Goal: Task Accomplishment & Management: Use online tool/utility

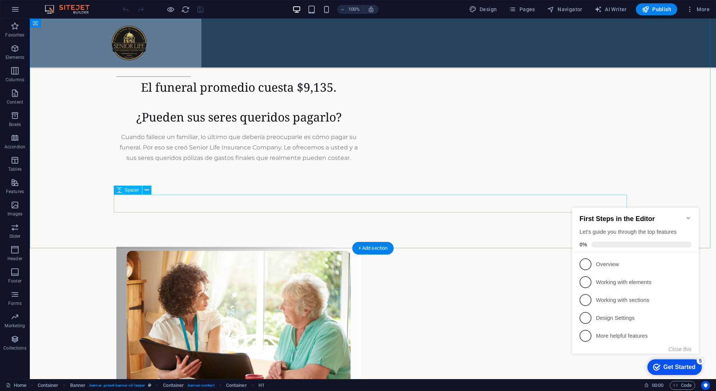
scroll to position [2411, 0]
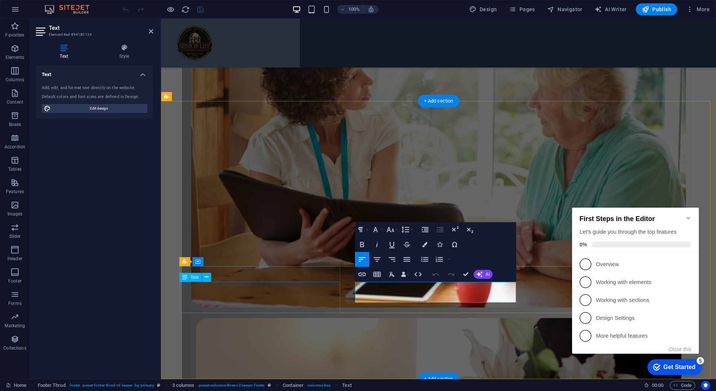
scroll to position [2261, 0]
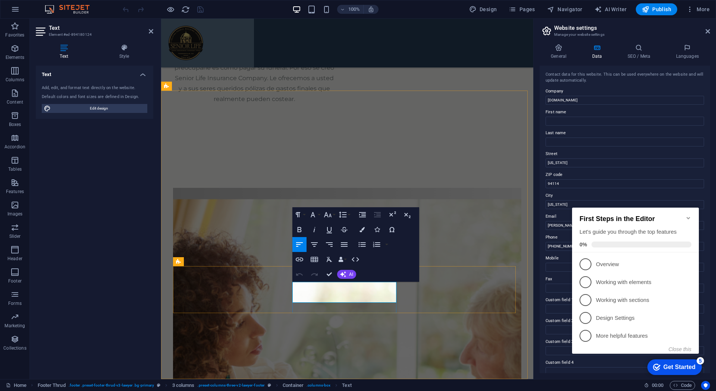
scroll to position [2274, 0]
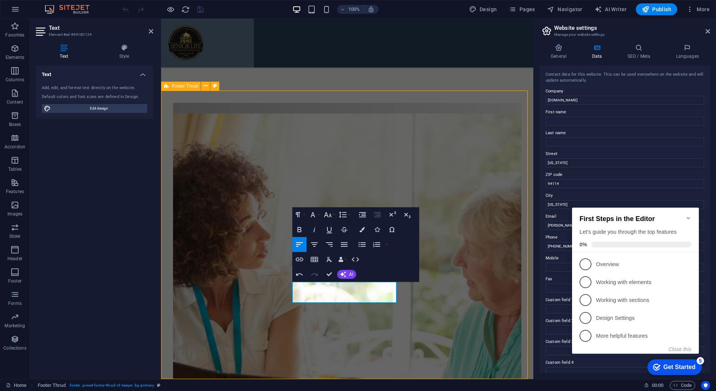
scroll to position [2242, 0]
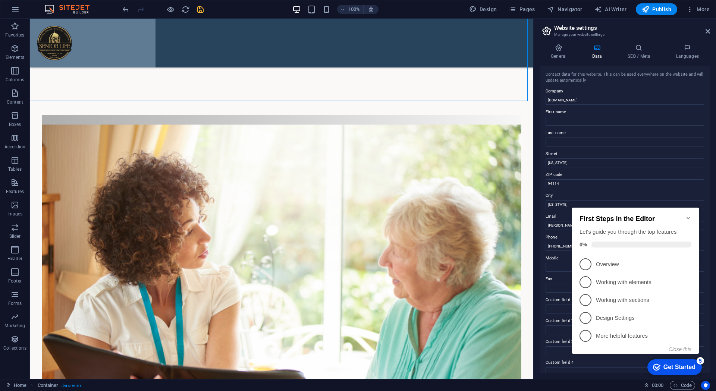
click at [200, 9] on icon "save" at bounding box center [200, 9] width 9 height 9
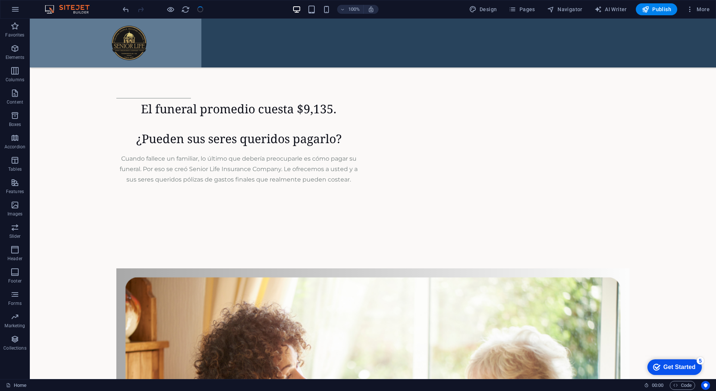
scroll to position [2411, 0]
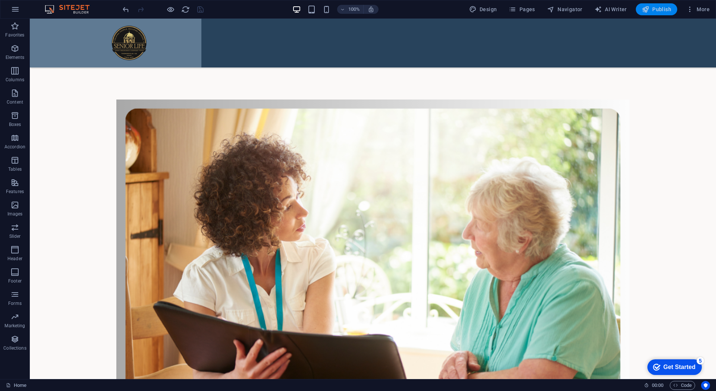
click at [666, 9] on span "Publish" at bounding box center [656, 9] width 29 height 7
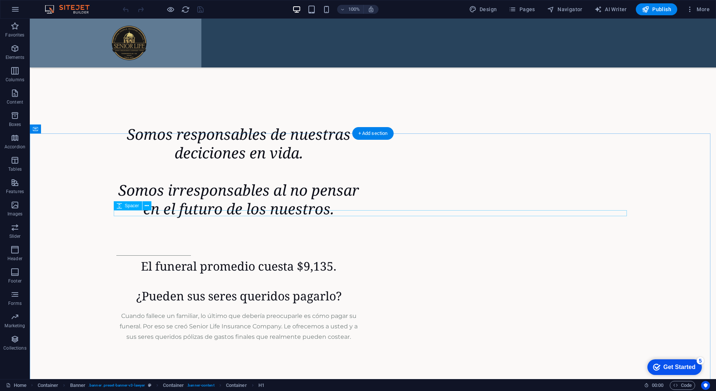
scroll to position [2189, 0]
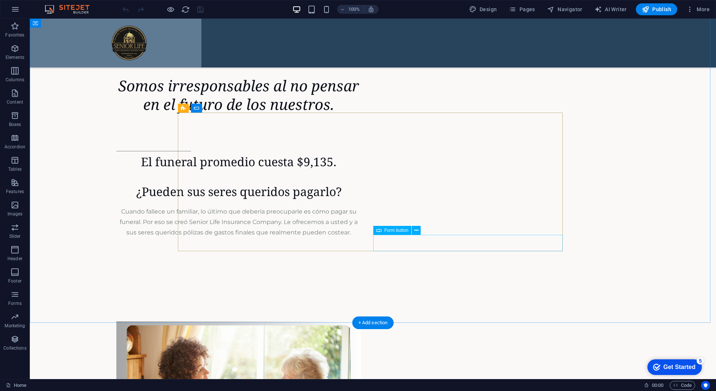
drag, startPoint x: 405, startPoint y: 240, endPoint x: 440, endPoint y: 254, distance: 36.9
click at [416, 233] on icon at bounding box center [417, 231] width 4 height 8
drag, startPoint x: 337, startPoint y: 164, endPoint x: 338, endPoint y: 160, distance: 4.0
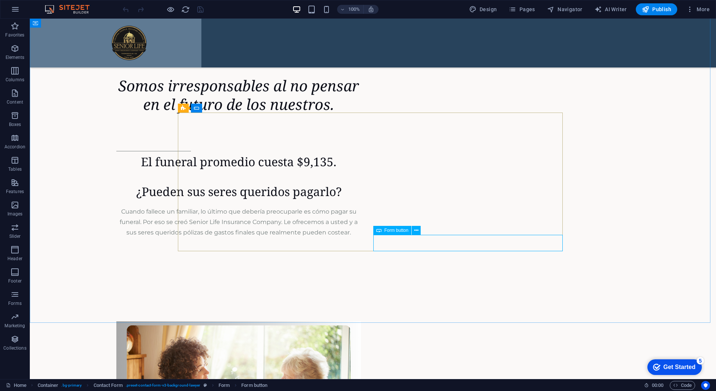
click at [402, 231] on span "Form button" at bounding box center [397, 230] width 24 height 4
click at [415, 228] on icon at bounding box center [417, 231] width 4 height 8
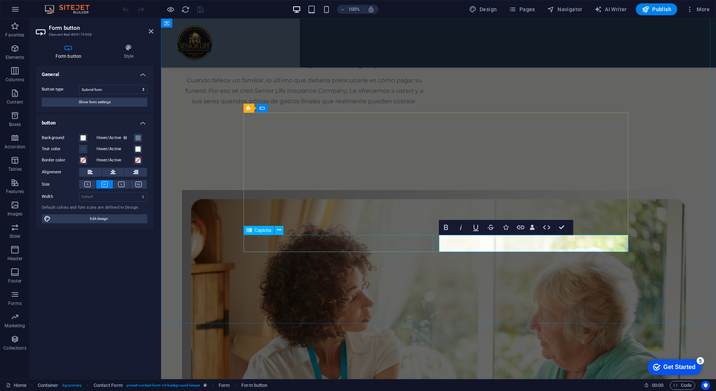
scroll to position [2039, 0]
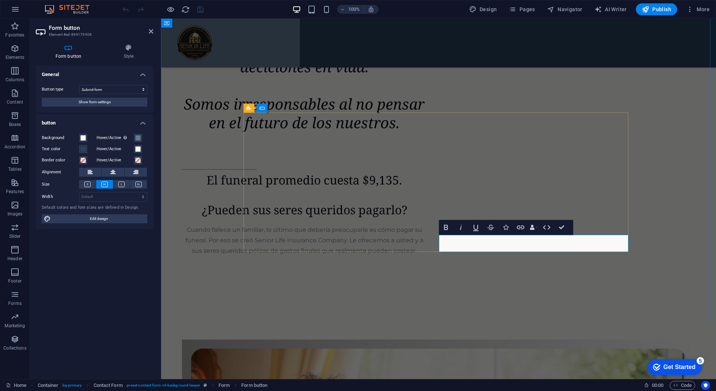
click at [121, 103] on button "Show form settings" at bounding box center [95, 102] width 106 height 9
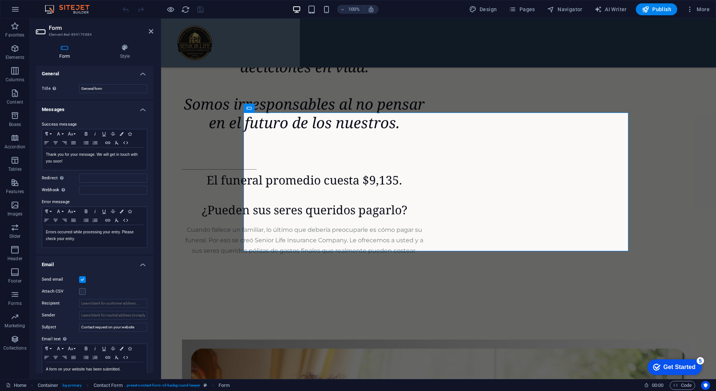
scroll to position [0, 0]
click at [278, 230] on icon at bounding box center [279, 230] width 4 height 8
click at [279, 231] on icon at bounding box center [279, 230] width 4 height 8
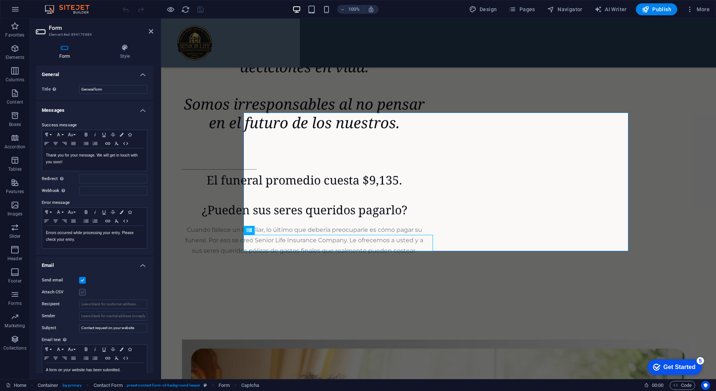
click at [81, 293] on label at bounding box center [82, 292] width 7 height 7
click at [0, 0] on input "Attach CSV" at bounding box center [0, 0] width 0 height 0
click at [81, 293] on label at bounding box center [82, 292] width 7 height 7
click at [0, 0] on input "Attach CSV" at bounding box center [0, 0] width 0 height 0
click at [123, 47] on icon at bounding box center [125, 47] width 57 height 7
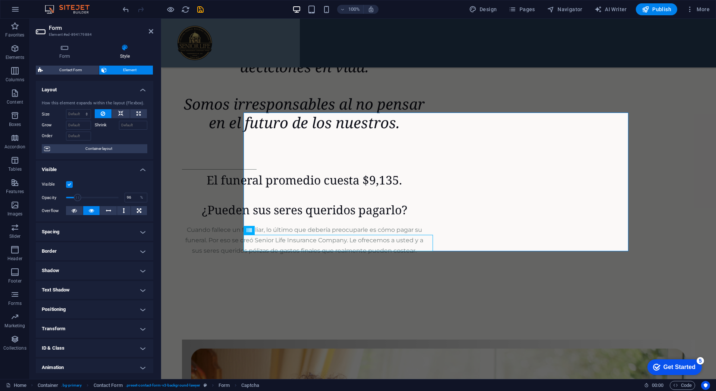
type input "100"
drag, startPoint x: 114, startPoint y: 197, endPoint x: 156, endPoint y: 206, distance: 43.0
click at [156, 206] on div "Form Style General Title Define a name for the form. General form Messages Succ…" at bounding box center [94, 208] width 129 height 341
click at [71, 185] on label at bounding box center [69, 184] width 7 height 7
click at [0, 0] on input "Visible" at bounding box center [0, 0] width 0 height 0
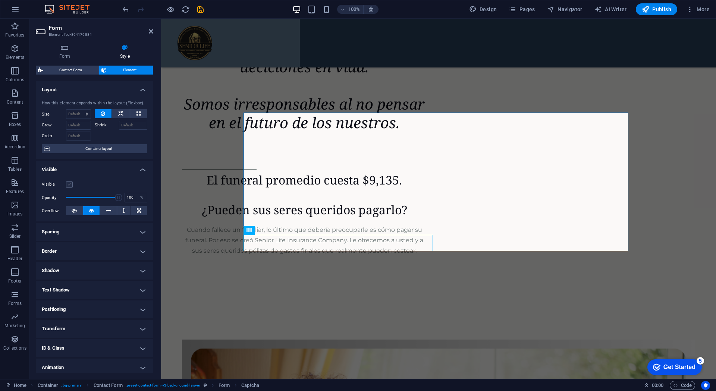
click at [71, 185] on label at bounding box center [69, 184] width 7 height 7
click at [0, 0] on input "Visible" at bounding box center [0, 0] width 0 height 0
click at [71, 185] on label at bounding box center [69, 184] width 7 height 7
click at [0, 0] on input "Visible" at bounding box center [0, 0] width 0 height 0
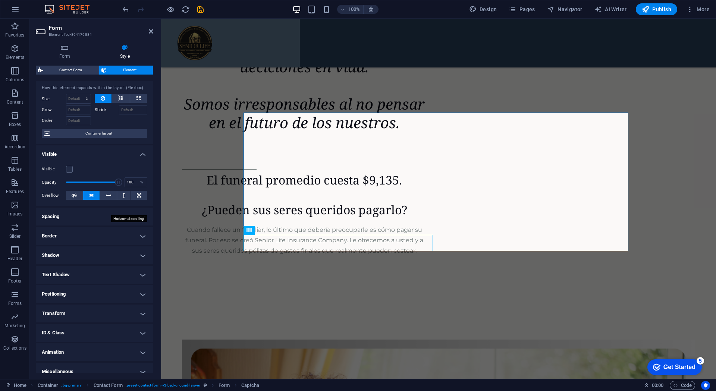
scroll to position [23, 0]
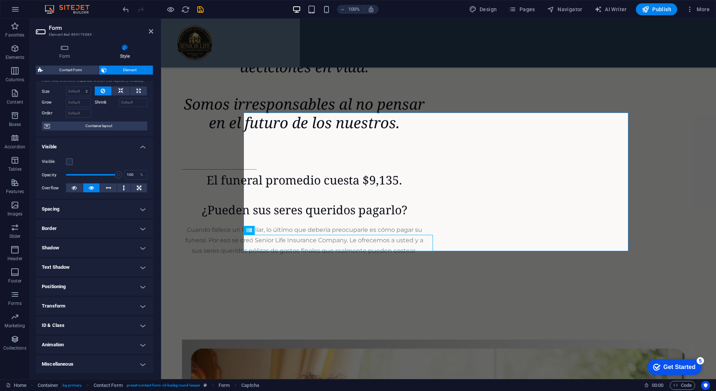
click at [121, 366] on h4 "Miscellaneous" at bounding box center [95, 365] width 118 height 18
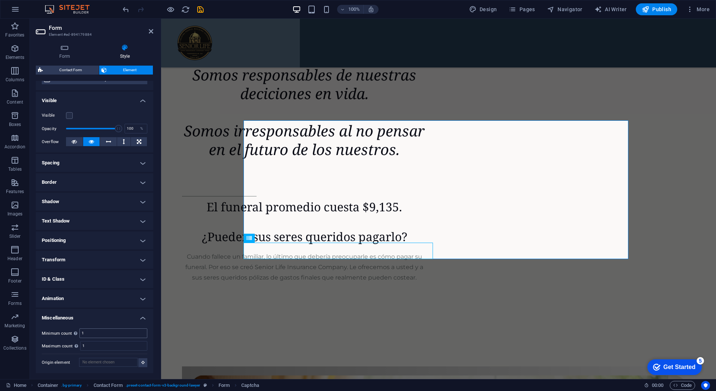
scroll to position [1990, 0]
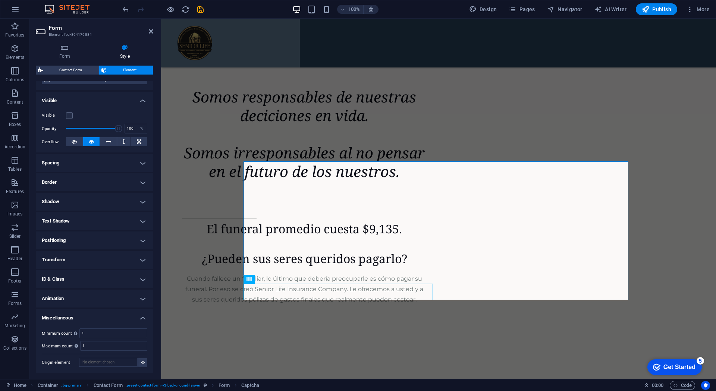
click at [133, 297] on h4 "Animation" at bounding box center [95, 299] width 118 height 18
click at [138, 281] on h4 "ID & Class" at bounding box center [95, 280] width 118 height 18
click at [138, 264] on h4 "Transform" at bounding box center [95, 260] width 118 height 18
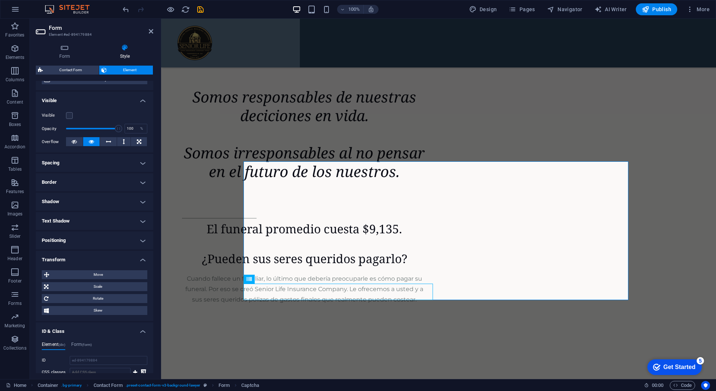
click at [141, 243] on h4 "Positioning" at bounding box center [95, 241] width 118 height 18
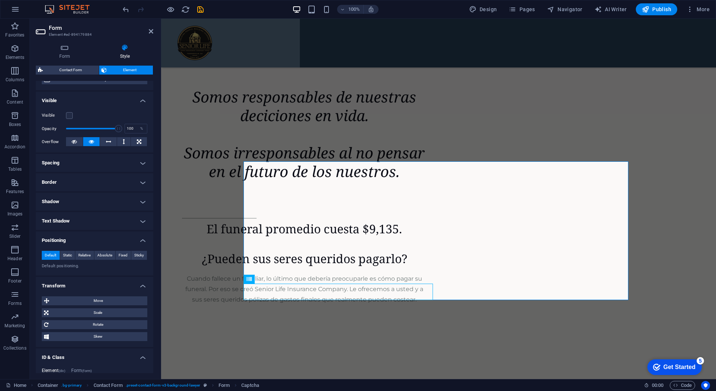
click at [138, 221] on h4 "Text Shadow" at bounding box center [95, 221] width 118 height 18
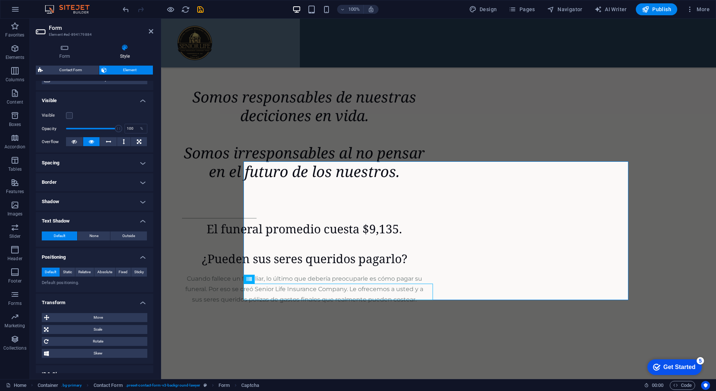
click at [139, 199] on h4 "Shadow" at bounding box center [95, 202] width 118 height 18
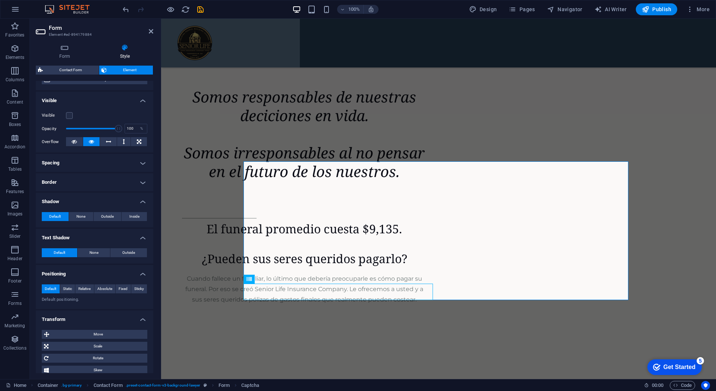
click at [138, 181] on h4 "Border" at bounding box center [95, 182] width 118 height 18
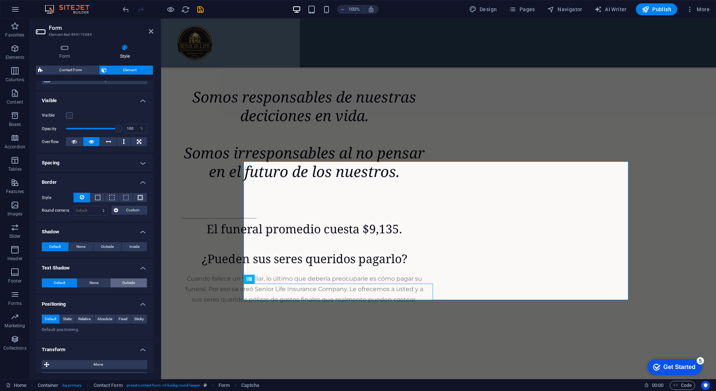
click at [129, 283] on span "Outside" at bounding box center [128, 283] width 13 height 9
type input "2"
type input "4"
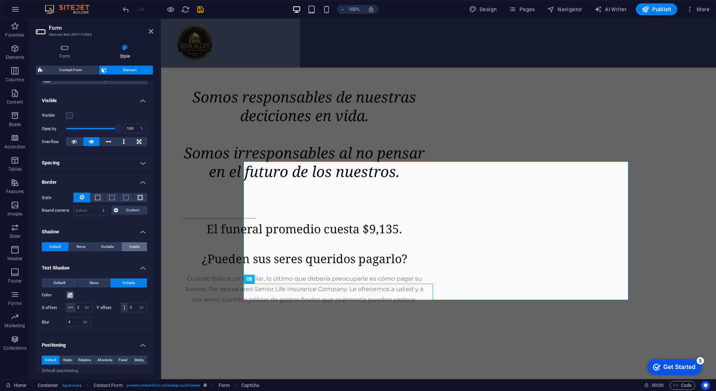
click at [129, 247] on span "Inside" at bounding box center [134, 247] width 10 height 9
type input "2"
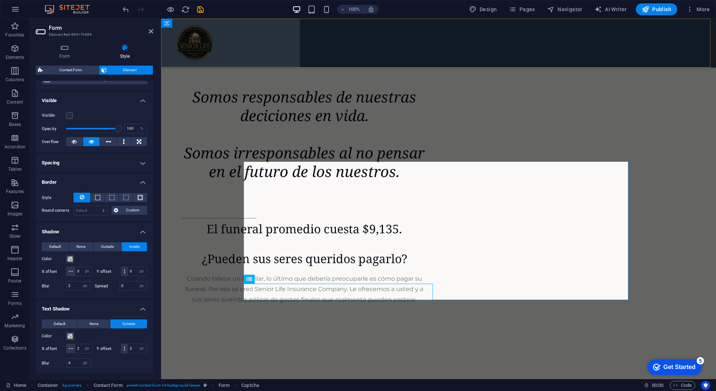
click at [614, 40] on div at bounding box center [438, 43] width 555 height 49
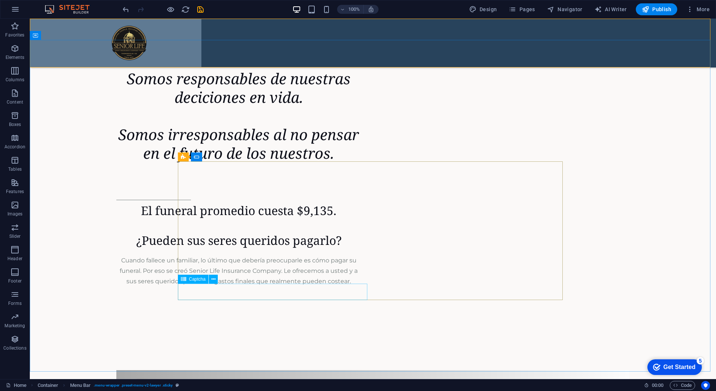
click at [196, 279] on span "Captcha" at bounding box center [197, 279] width 17 height 4
click at [197, 279] on span "Captcha" at bounding box center [197, 279] width 17 height 4
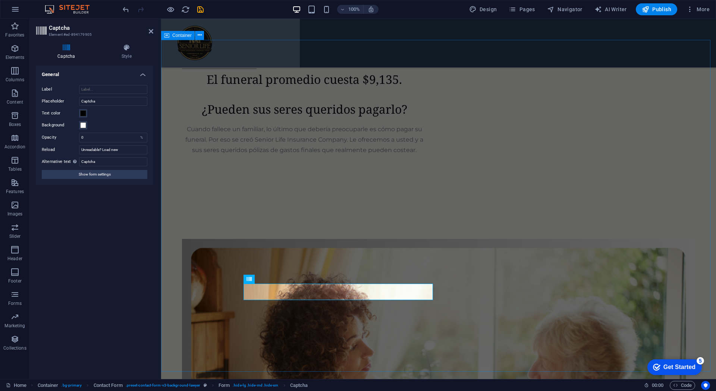
scroll to position [1990, 0]
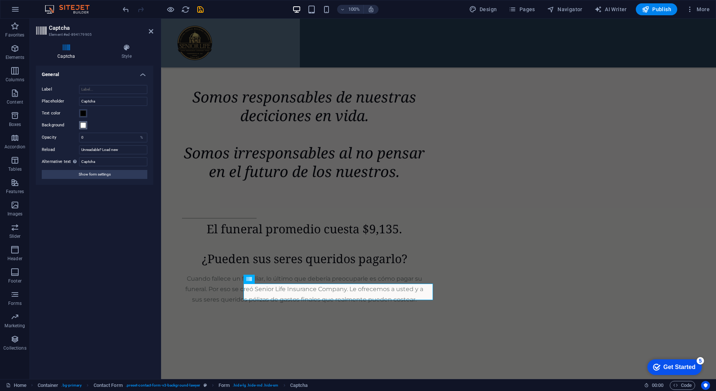
click at [82, 121] on button "Background" at bounding box center [83, 125] width 8 height 8
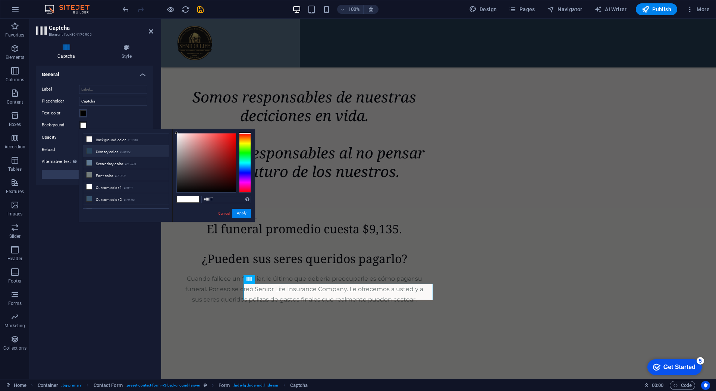
click at [88, 152] on icon at bounding box center [89, 150] width 5 height 5
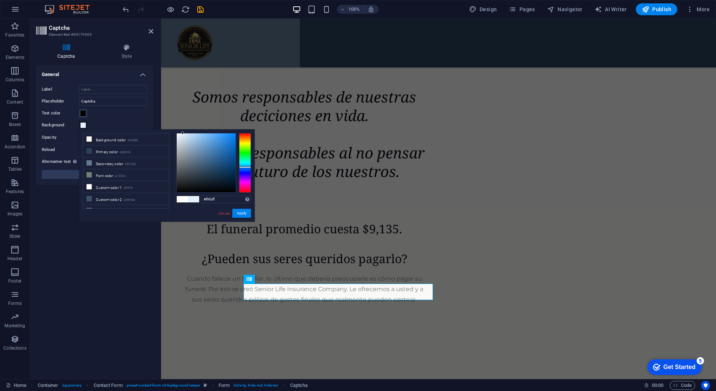
type input "#ffffff"
drag, startPoint x: 209, startPoint y: 170, endPoint x: 173, endPoint y: 132, distance: 52.0
click at [173, 132] on div "#ffffff Supported formats #0852ed rgb(8, 82, 237) rgba(8, 82, 237, 90%) hsv(221…" at bounding box center [213, 229] width 82 height 201
click at [245, 216] on button "Apply" at bounding box center [241, 213] width 19 height 9
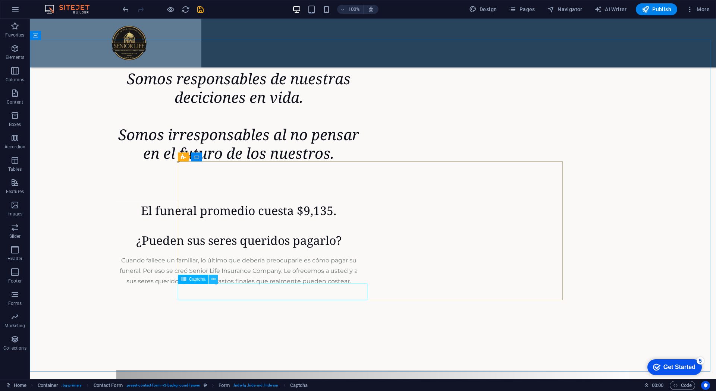
click at [217, 278] on button at bounding box center [213, 279] width 9 height 9
click at [212, 279] on icon at bounding box center [214, 280] width 4 height 8
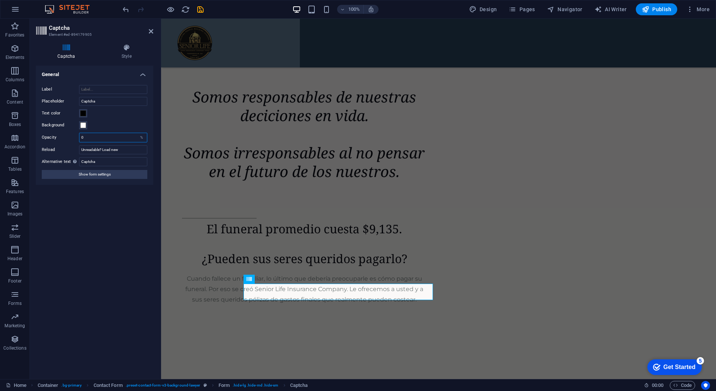
click at [97, 135] on input "0" at bounding box center [113, 137] width 68 height 9
drag, startPoint x: 97, startPoint y: 135, endPoint x: 73, endPoint y: 147, distance: 26.9
click at [75, 145] on div "Label Placeholder Captcha Text color Background Opacity 0 % Reload Unreadable? …" at bounding box center [95, 132] width 118 height 106
type input "100"
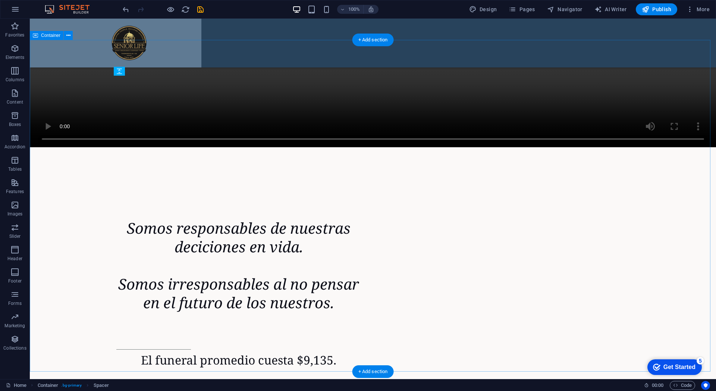
scroll to position [2140, 0]
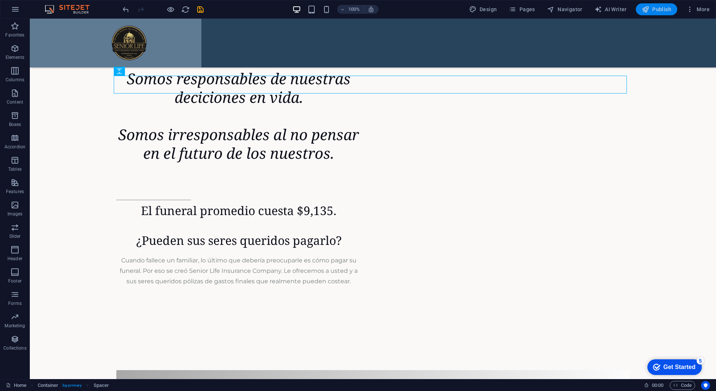
click at [658, 7] on span "Publish" at bounding box center [656, 9] width 29 height 7
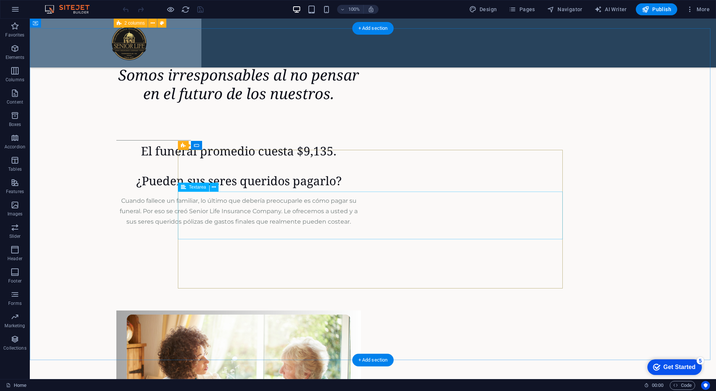
scroll to position [2151, 0]
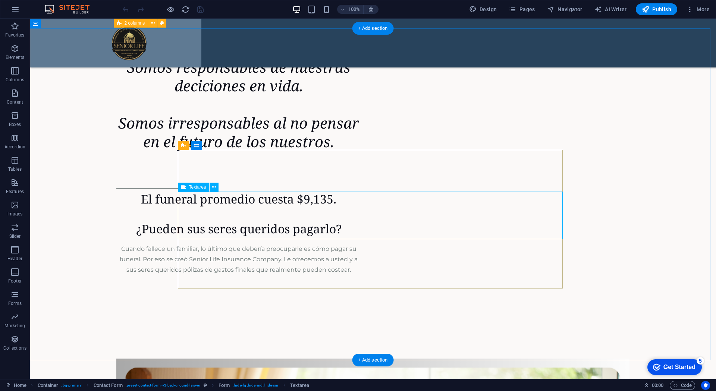
scroll to position [2002, 0]
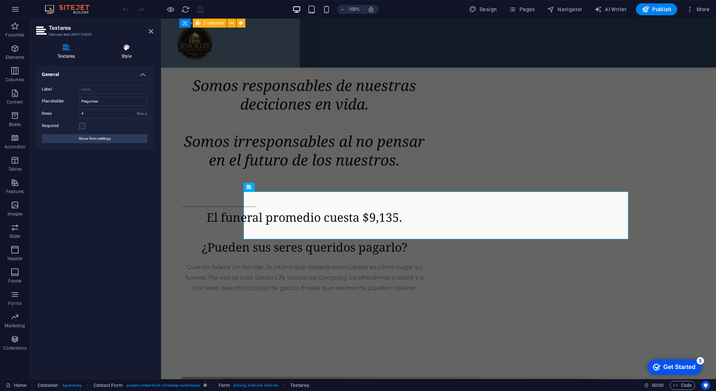
click at [121, 55] on h4 "Style" at bounding box center [126, 52] width 53 height 16
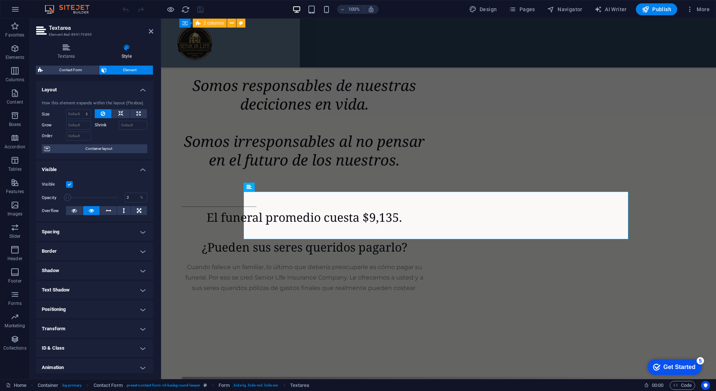
type input "1"
drag, startPoint x: 116, startPoint y: 196, endPoint x: 62, endPoint y: 206, distance: 54.6
click at [63, 206] on div "Visible Opacity 1 % Overflow" at bounding box center [95, 197] width 118 height 47
drag, startPoint x: 108, startPoint y: 181, endPoint x: 148, endPoint y: 179, distance: 39.9
click at [109, 180] on div "Visible" at bounding box center [95, 184] width 106 height 9
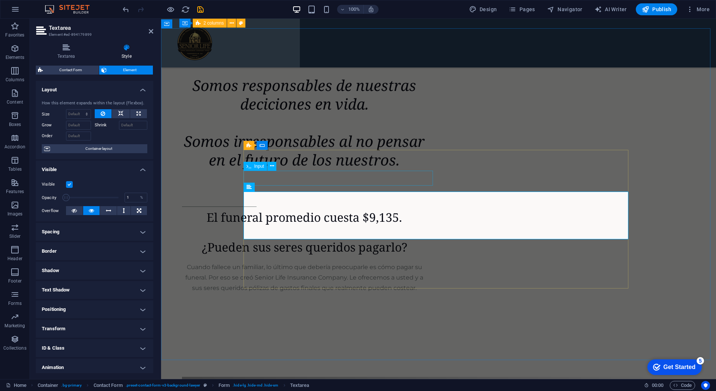
drag, startPoint x: 350, startPoint y: 176, endPoint x: 483, endPoint y: 175, distance: 133.2
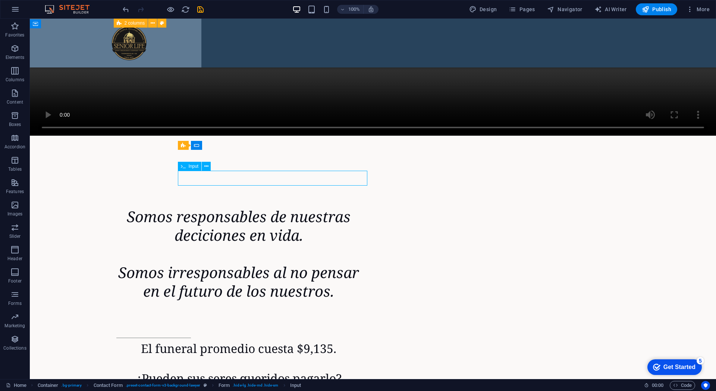
scroll to position [2151, 0]
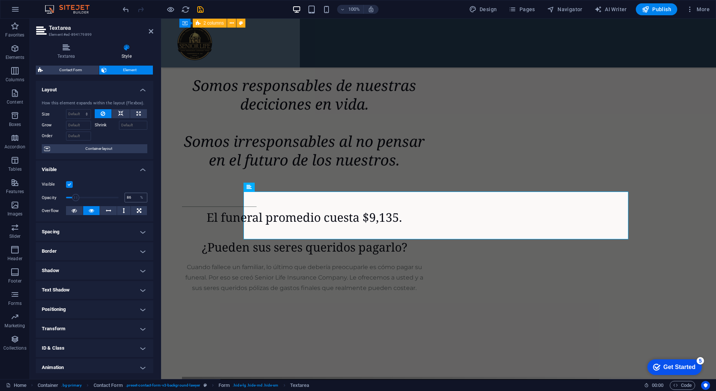
type input "100"
drag, startPoint x: 66, startPoint y: 197, endPoint x: 139, endPoint y: 198, distance: 73.1
click at [139, 198] on div "Opacity 100 %" at bounding box center [95, 197] width 106 height 11
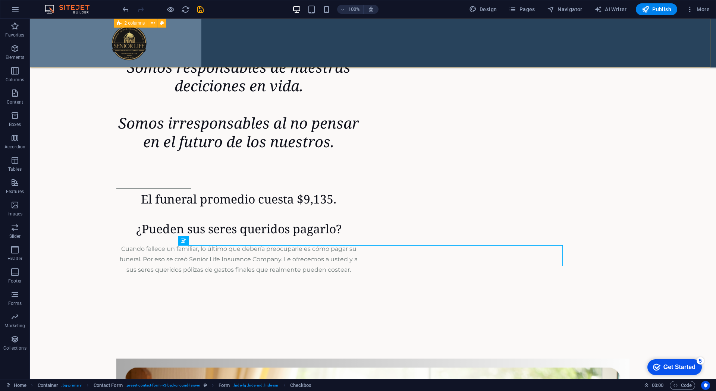
click at [280, 41] on div at bounding box center [373, 43] width 687 height 49
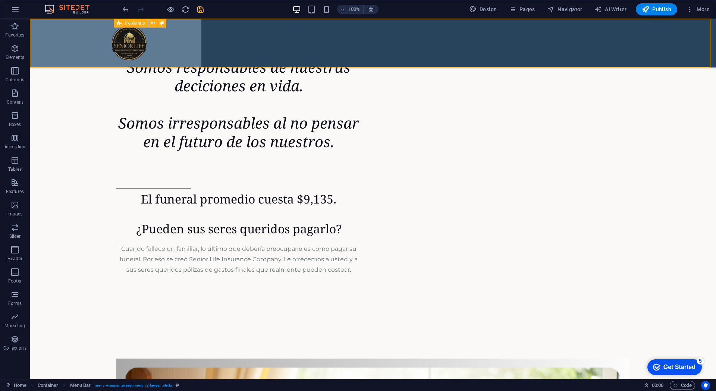
click at [348, 43] on div at bounding box center [373, 43] width 687 height 49
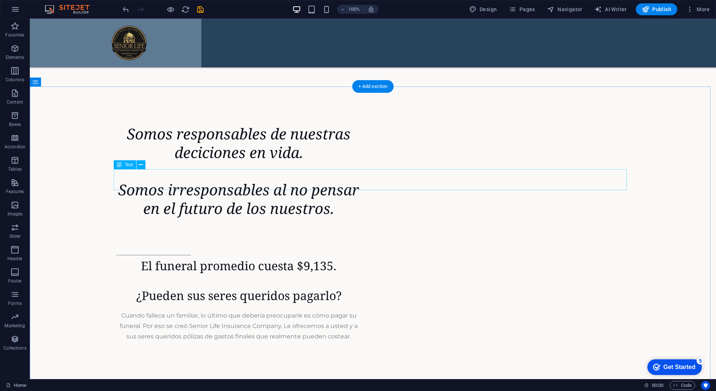
scroll to position [2077, 0]
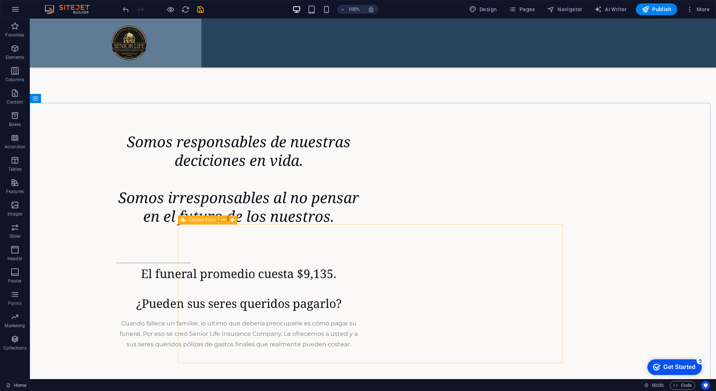
click at [184, 220] on icon at bounding box center [183, 220] width 5 height 9
select select "%"
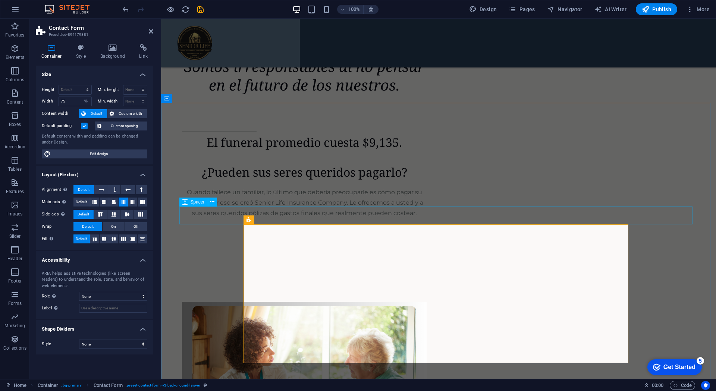
scroll to position [1927, 0]
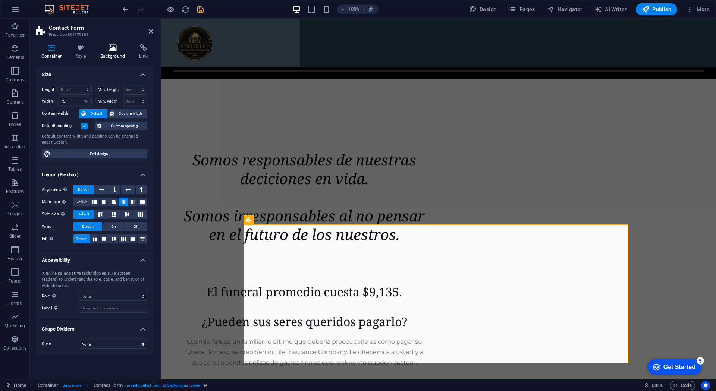
click at [114, 54] on h4 "Background" at bounding box center [114, 52] width 39 height 16
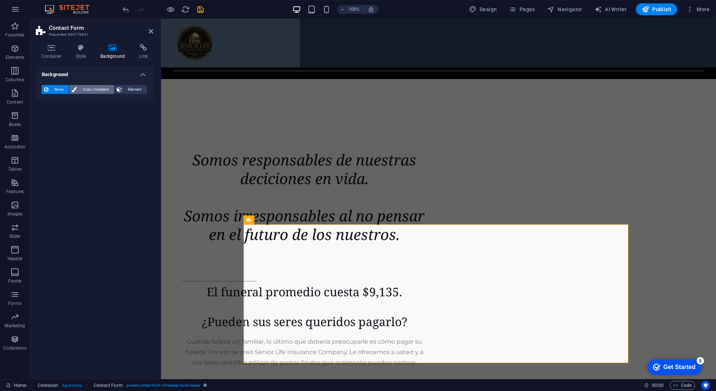
click at [91, 88] on span "Color / Gradient" at bounding box center [95, 89] width 33 height 9
click at [46, 121] on span at bounding box center [47, 119] width 8 height 8
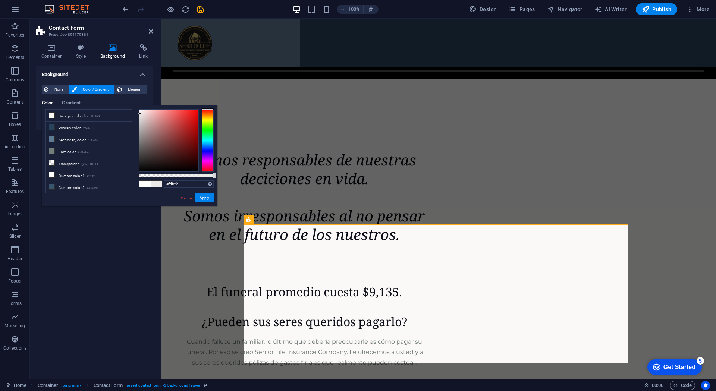
type input "#ffffff"
drag, startPoint x: 138, startPoint y: 109, endPoint x: 138, endPoint y: 100, distance: 9.4
click at [138, 100] on body "peacefulplanningagency.com Home Favorites Elements Columns Content Boxes Accord…" at bounding box center [358, 195] width 716 height 391
click at [209, 199] on button "Apply" at bounding box center [204, 198] width 19 height 9
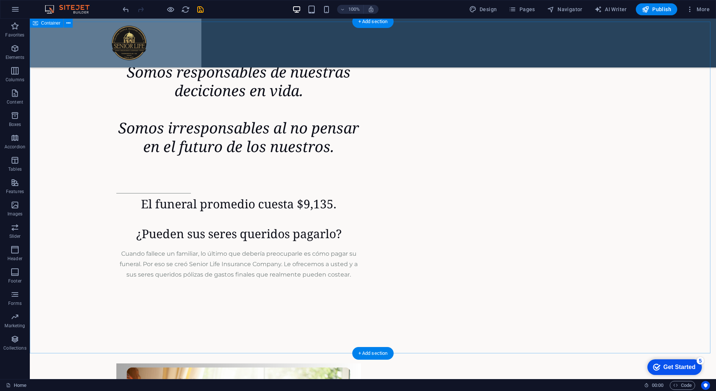
scroll to position [2114, 0]
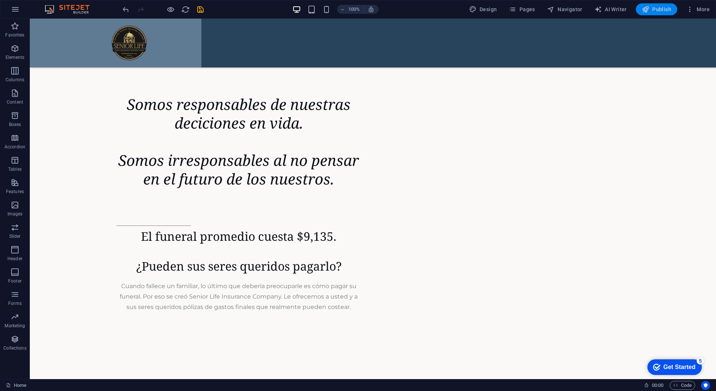
click at [662, 10] on span "Publish" at bounding box center [656, 9] width 29 height 7
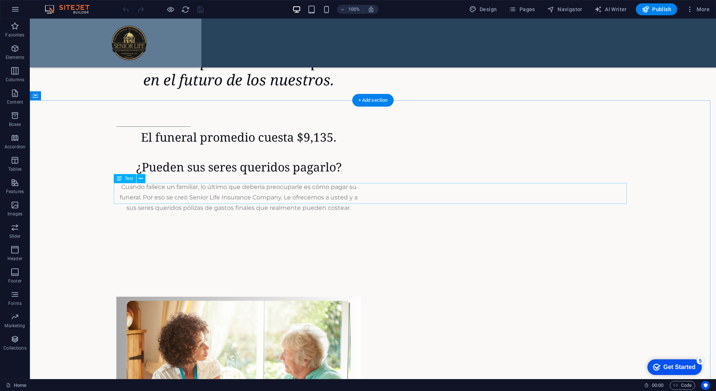
scroll to position [2226, 0]
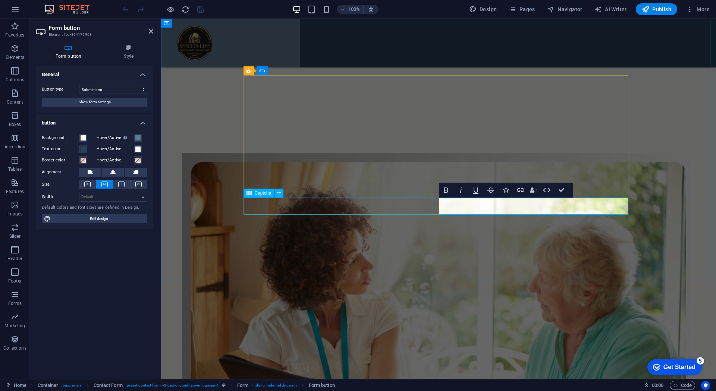
scroll to position [2076, 0]
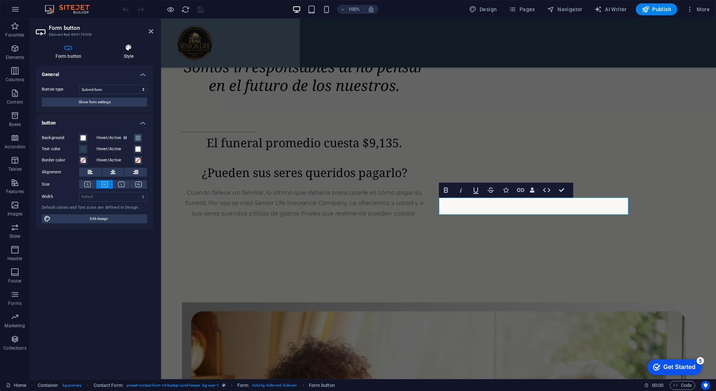
click at [129, 49] on icon at bounding box center [128, 47] width 49 height 7
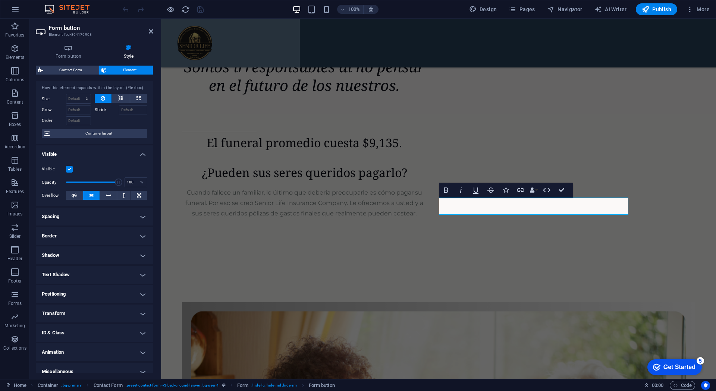
scroll to position [23, 0]
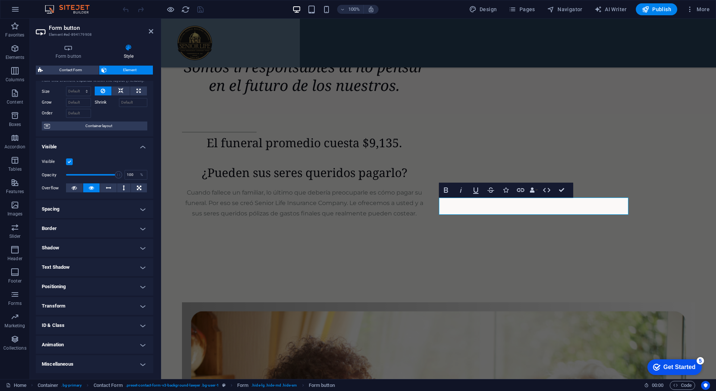
click at [142, 246] on h4 "Shadow" at bounding box center [95, 248] width 118 height 18
click at [140, 230] on h4 "Border" at bounding box center [95, 229] width 118 height 18
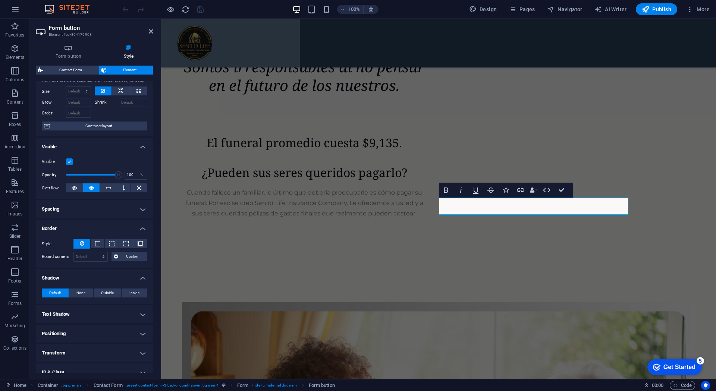
click at [140, 210] on h4 "Spacing" at bounding box center [95, 209] width 118 height 18
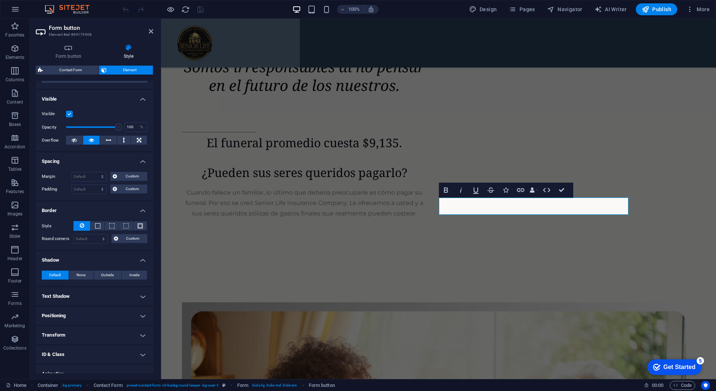
scroll to position [100, 0]
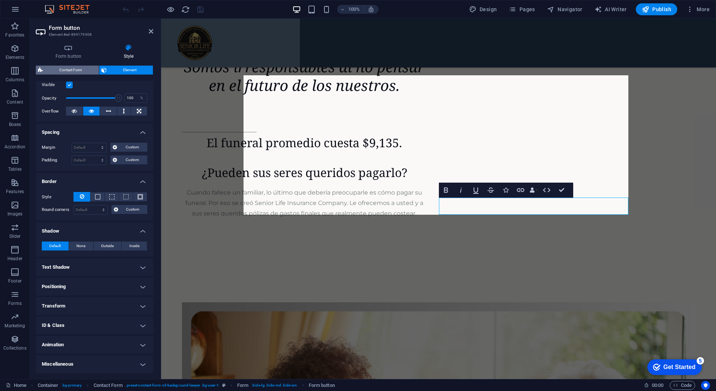
click at [66, 69] on span "Contact Form" at bounding box center [70, 70] width 51 height 9
select select "rem"
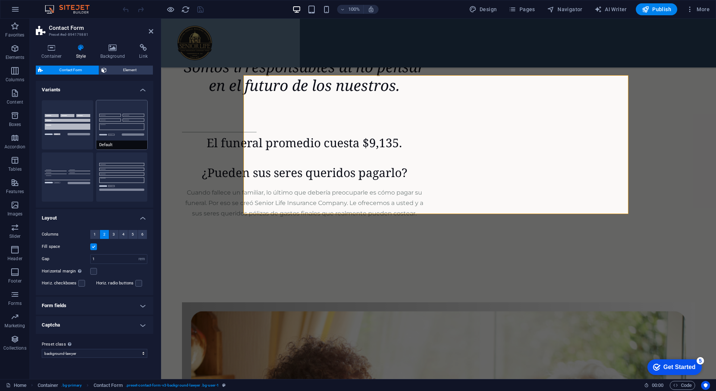
click at [118, 126] on button "Default" at bounding box center [121, 124] width 51 height 49
click at [142, 307] on h4 "Form fields" at bounding box center [95, 306] width 118 height 18
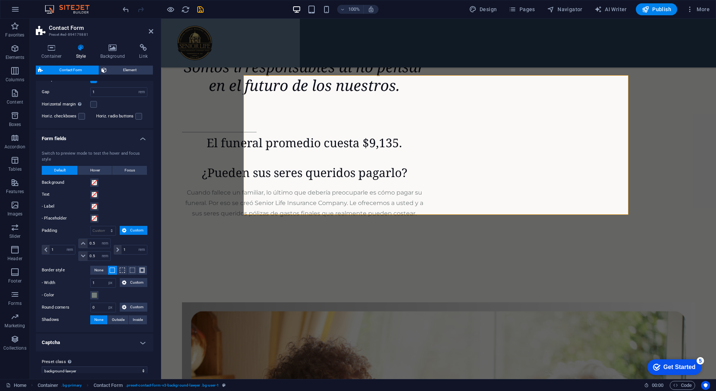
scroll to position [175, 0]
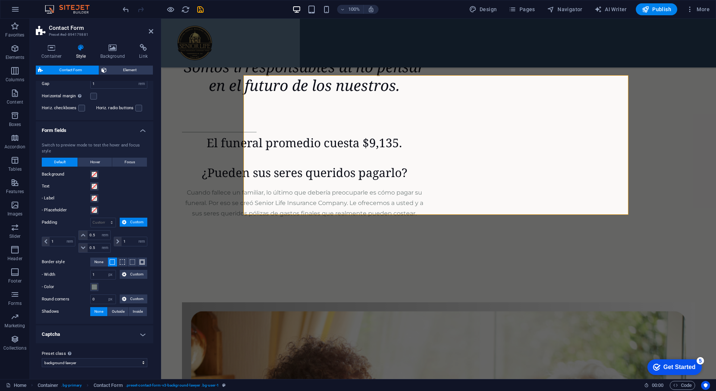
click at [140, 334] on h4 "Captcha" at bounding box center [95, 335] width 118 height 18
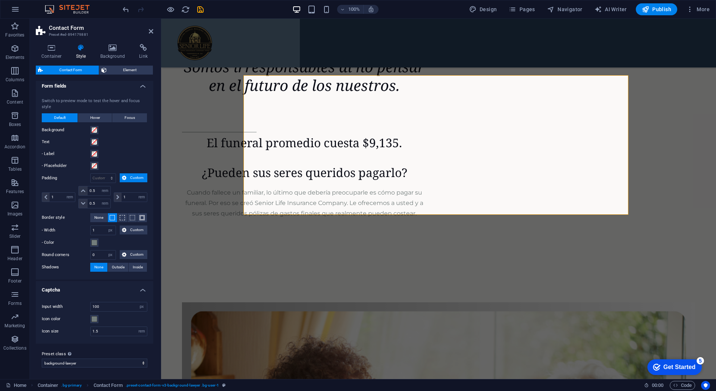
scroll to position [220, 0]
click at [96, 321] on span at bounding box center [94, 319] width 6 height 6
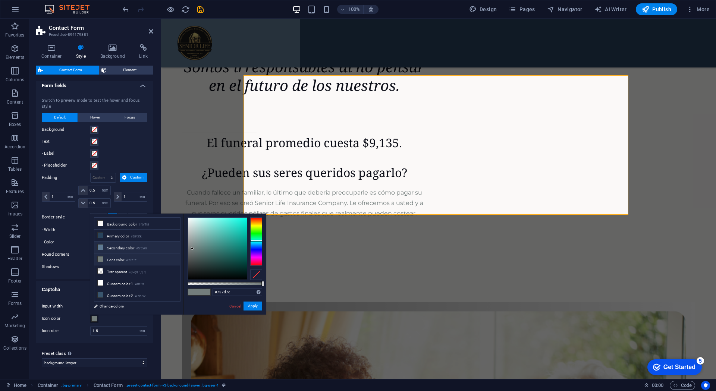
click at [101, 246] on icon at bounding box center [100, 247] width 5 height 5
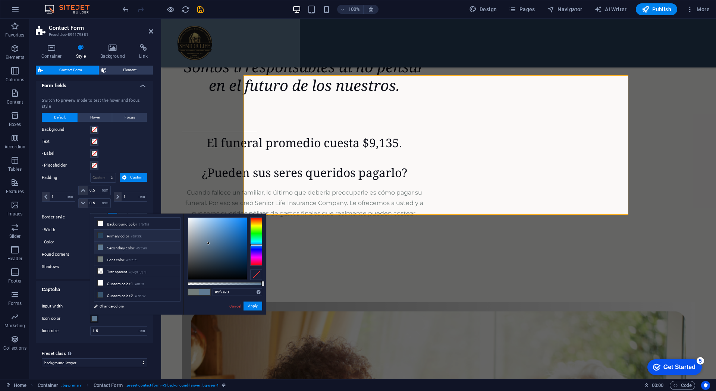
click at [101, 234] on icon at bounding box center [100, 235] width 5 height 5
type input "#28435c"
click at [253, 305] on button "Apply" at bounding box center [253, 306] width 19 height 9
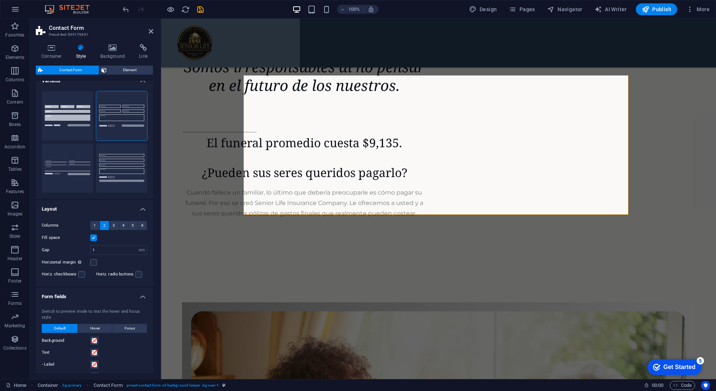
scroll to position [0, 0]
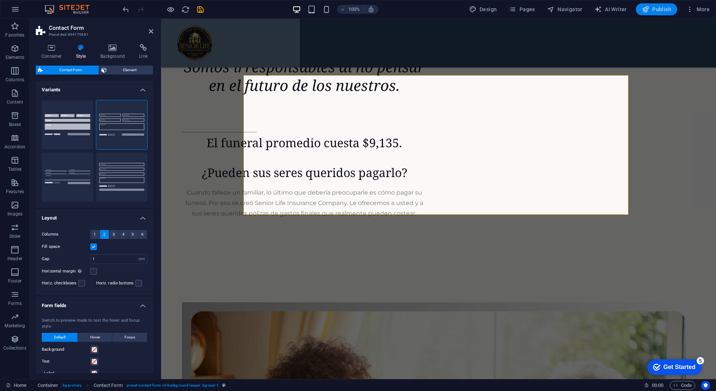
click at [654, 11] on span "Publish" at bounding box center [656, 9] width 29 height 7
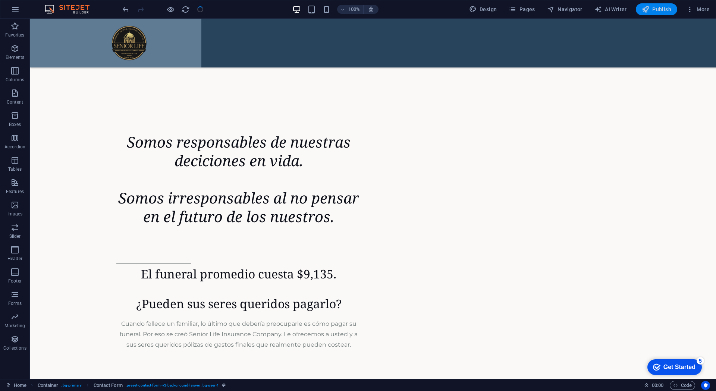
scroll to position [2226, 0]
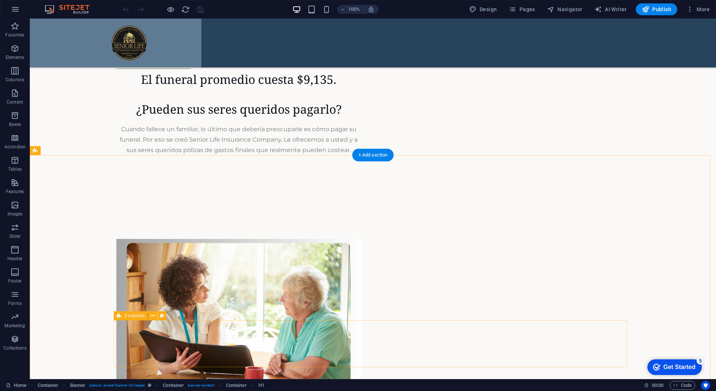
scroll to position [2151, 0]
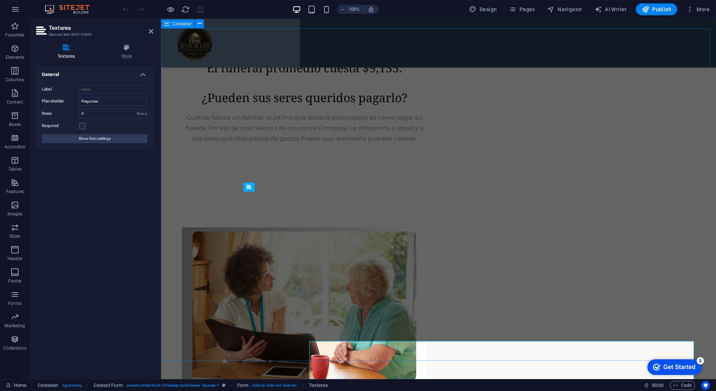
scroll to position [2002, 0]
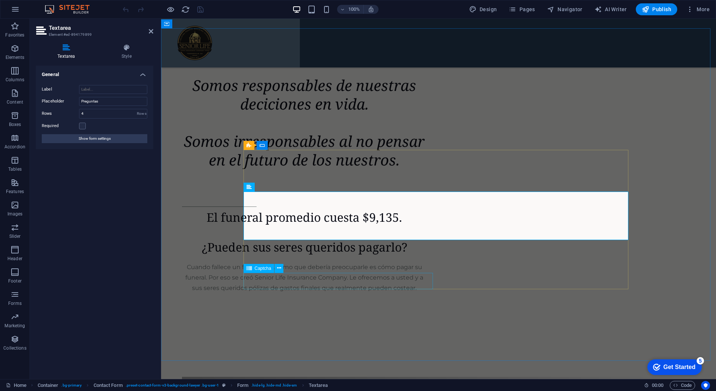
drag, startPoint x: 256, startPoint y: 274, endPoint x: 388, endPoint y: 275, distance: 131.7
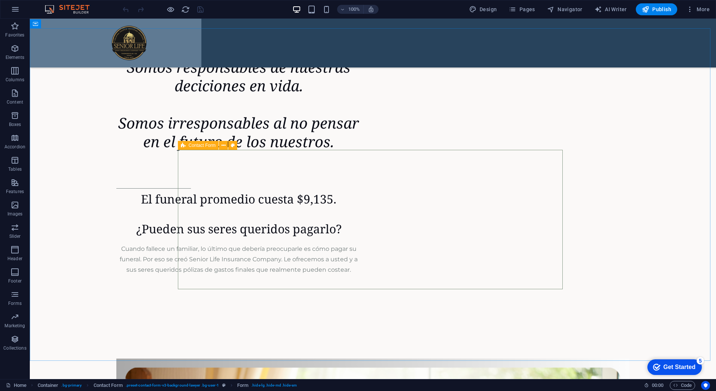
click at [184, 148] on icon at bounding box center [183, 145] width 5 height 9
click at [223, 146] on icon at bounding box center [224, 146] width 4 height 8
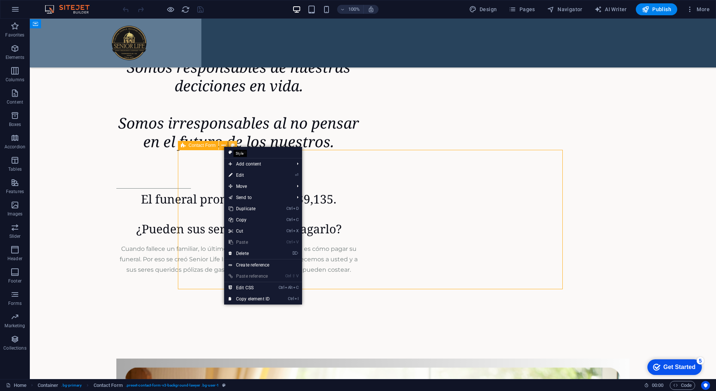
click at [234, 144] on icon at bounding box center [233, 146] width 4 height 8
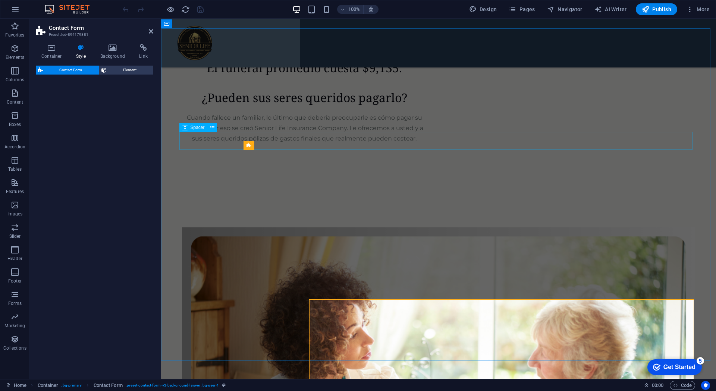
select select "rem"
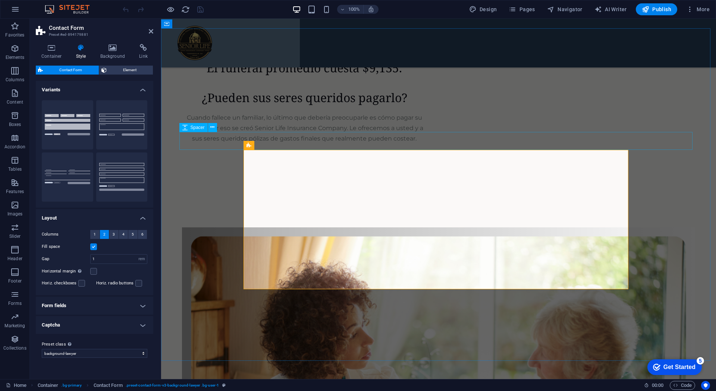
scroll to position [2002, 0]
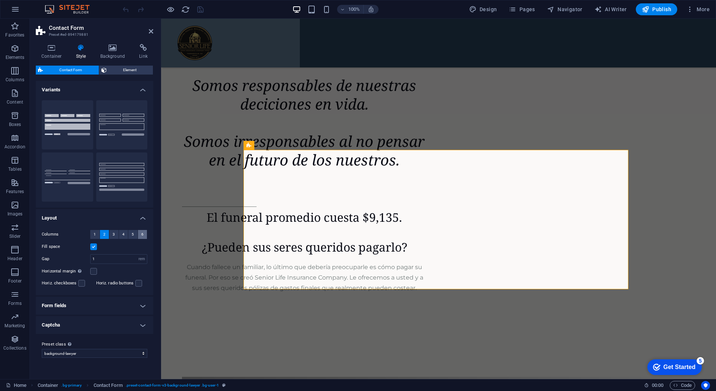
click at [140, 235] on button "6" at bounding box center [142, 234] width 9 height 9
click at [135, 235] on button "5" at bounding box center [132, 234] width 9 height 9
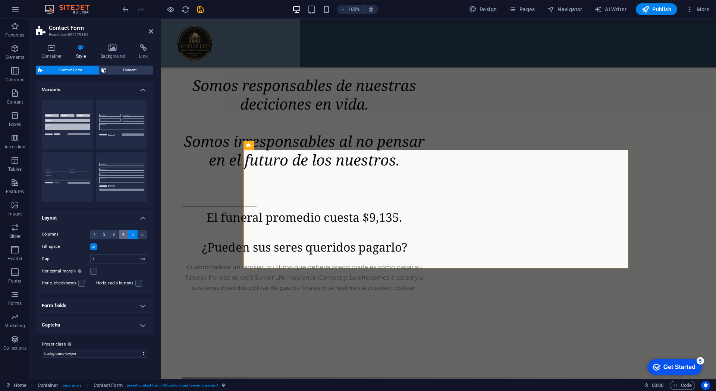
click at [128, 238] on button "4" at bounding box center [123, 234] width 9 height 9
click at [116, 237] on button "3" at bounding box center [113, 234] width 9 height 9
click at [103, 234] on span "2" at bounding box center [104, 234] width 2 height 9
click at [97, 235] on button "1" at bounding box center [94, 234] width 9 height 9
click at [119, 125] on button "Default" at bounding box center [121, 124] width 51 height 49
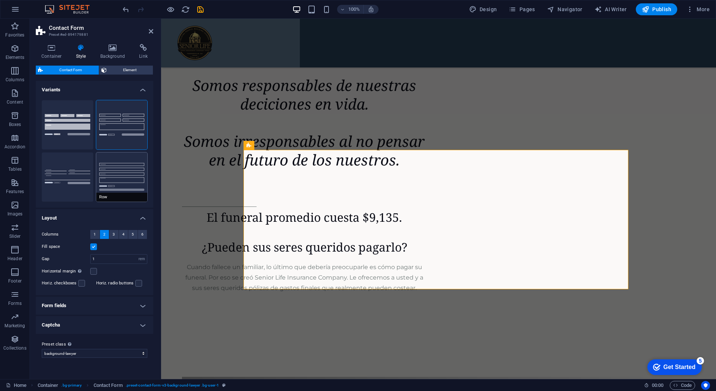
click at [128, 174] on button "Row" at bounding box center [121, 177] width 51 height 49
click at [126, 124] on button "Default" at bounding box center [121, 124] width 51 height 49
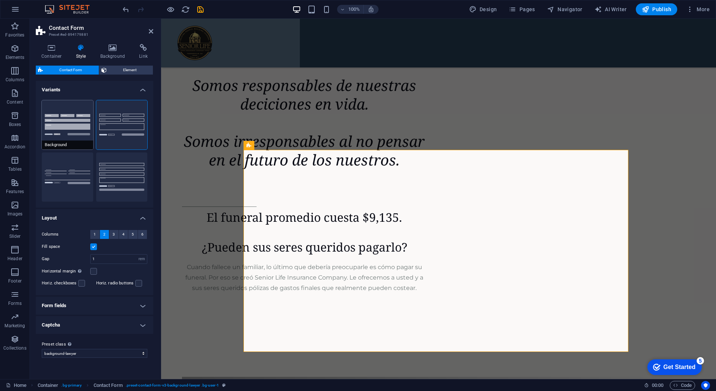
click at [83, 126] on button "Background" at bounding box center [67, 124] width 51 height 49
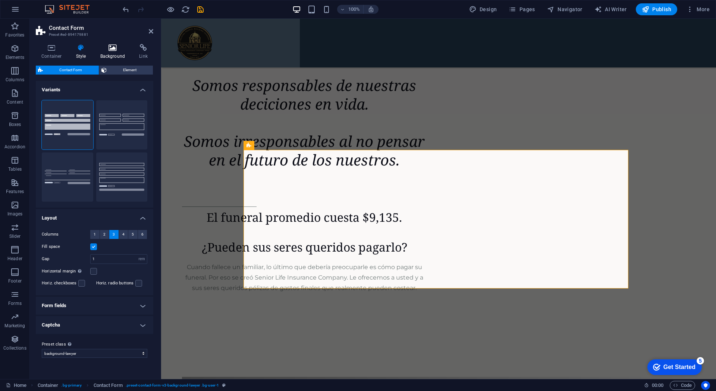
click at [113, 45] on icon at bounding box center [113, 47] width 36 height 7
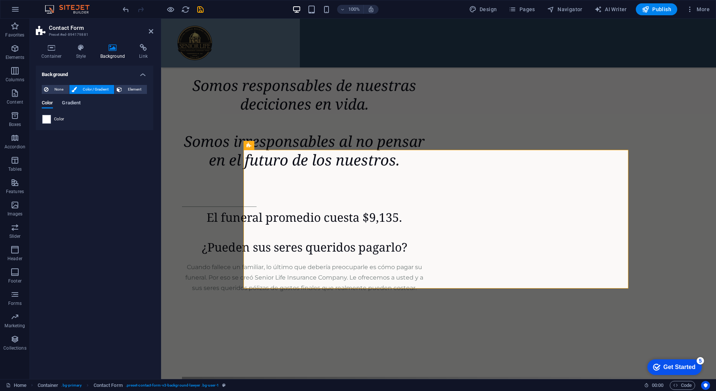
click at [69, 102] on span "Gradient" at bounding box center [71, 104] width 19 height 10
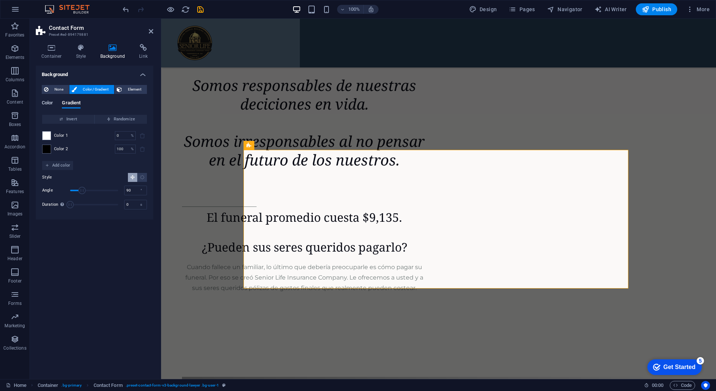
click at [48, 107] on button "Color" at bounding box center [47, 104] width 11 height 8
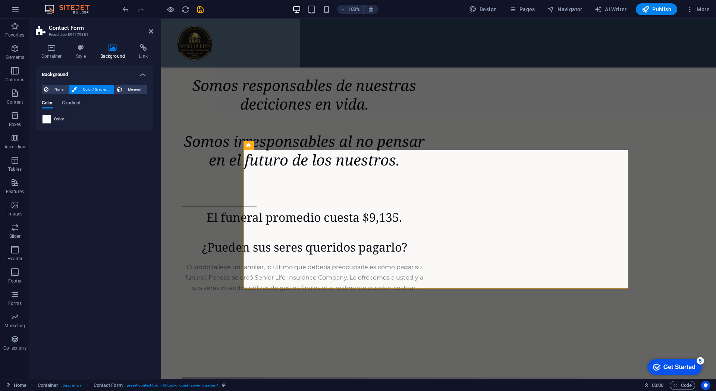
click at [48, 121] on span at bounding box center [47, 119] width 8 height 8
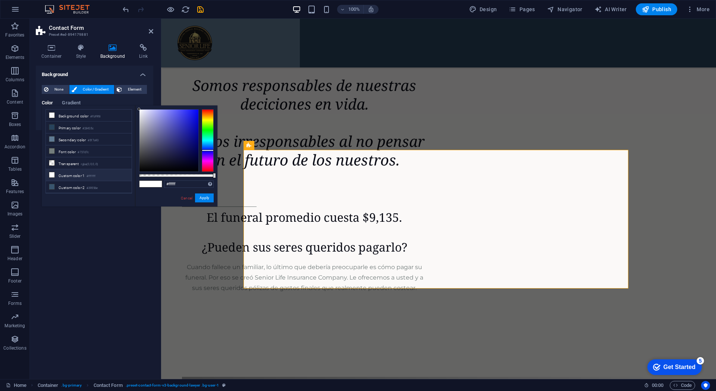
click at [207, 150] on div at bounding box center [208, 140] width 12 height 63
click at [138, 110] on div "#ffffff Supported formats #0852ed rgb(8, 82, 237) rgba(8, 82, 237, 90%) hsv(221…" at bounding box center [176, 210] width 82 height 209
click at [51, 138] on icon at bounding box center [51, 139] width 5 height 5
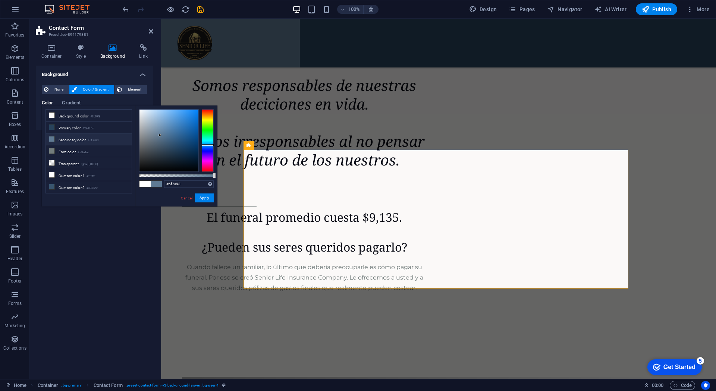
click at [147, 185] on span at bounding box center [145, 184] width 11 height 6
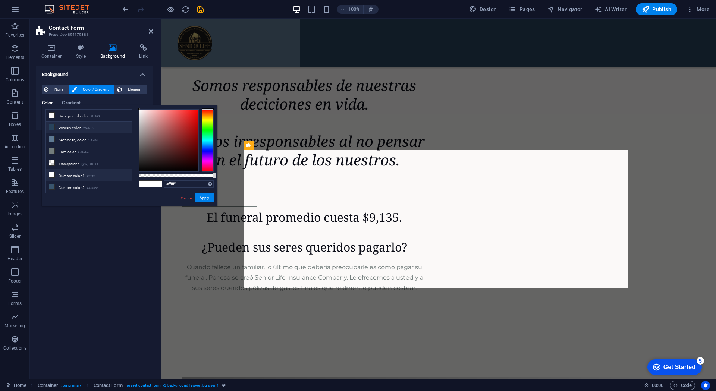
click at [69, 131] on li "Primary color #28435c" at bounding box center [89, 128] width 86 height 12
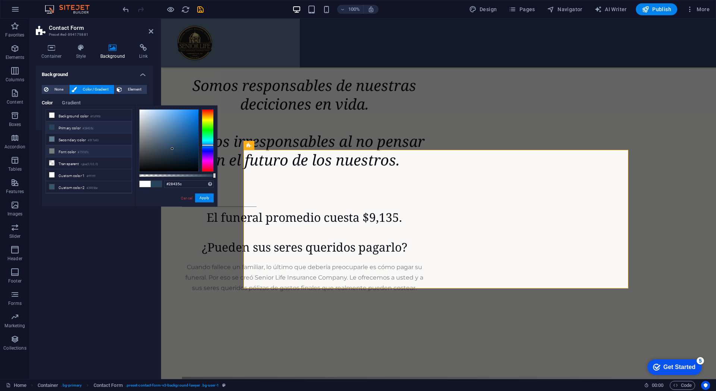
click at [68, 150] on li "Font color #737d7c" at bounding box center [89, 152] width 86 height 12
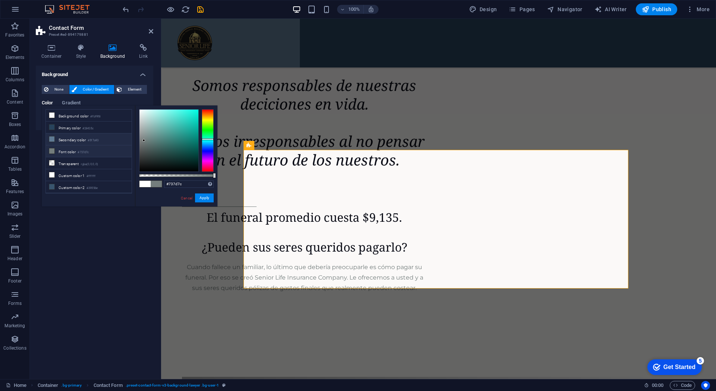
click at [69, 135] on li "Secondary color #5f7a93" at bounding box center [89, 140] width 86 height 12
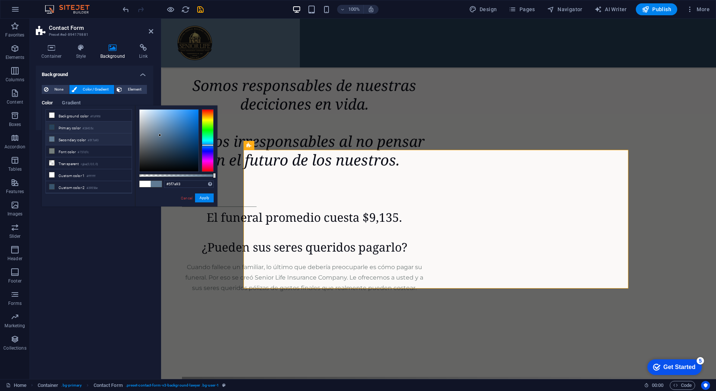
click at [69, 125] on li "Primary color #28435c" at bounding box center [89, 128] width 86 height 12
type input "#28435c"
click at [210, 198] on button "Apply" at bounding box center [204, 198] width 19 height 9
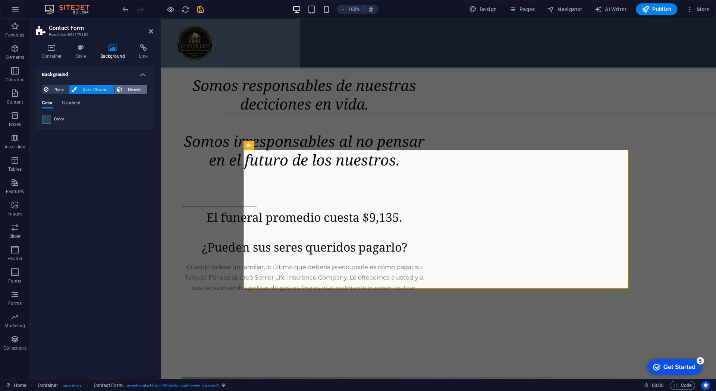
click at [128, 90] on span "Element" at bounding box center [134, 89] width 21 height 9
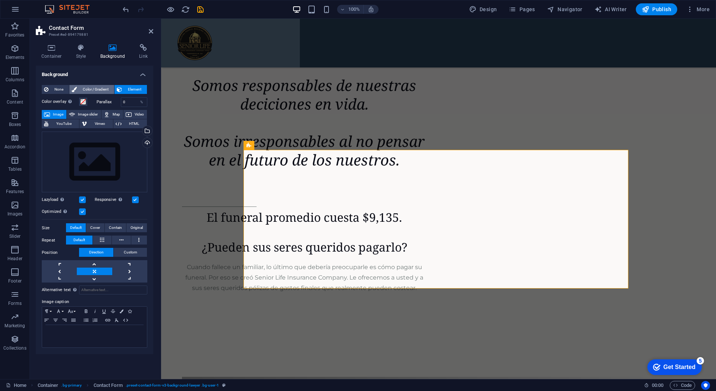
click at [88, 91] on span "Color / Gradient" at bounding box center [95, 89] width 33 height 9
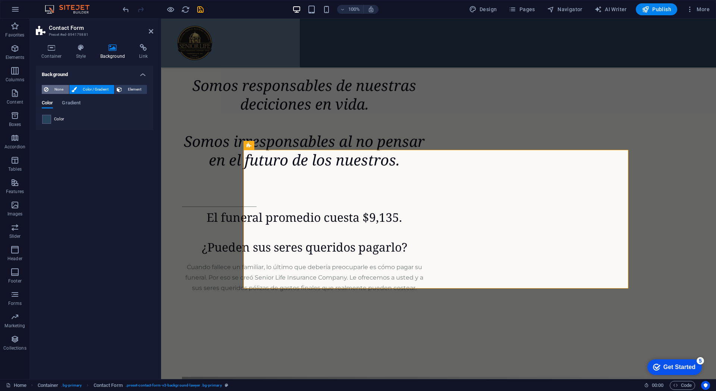
click at [56, 93] on span "None" at bounding box center [59, 89] width 16 height 9
click at [94, 90] on span "Color / Gradient" at bounding box center [95, 89] width 33 height 9
click at [81, 54] on h4 "Style" at bounding box center [83, 52] width 24 height 16
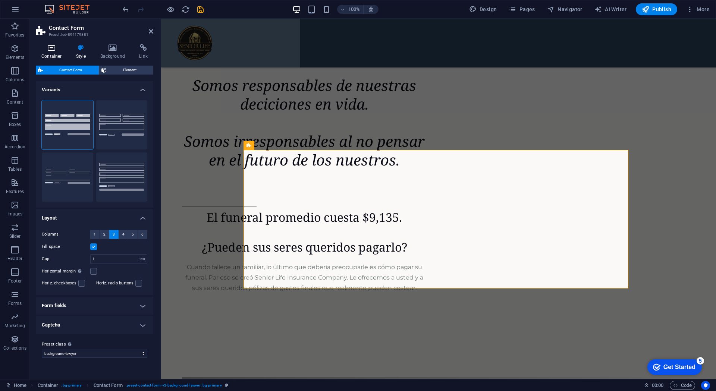
click at [57, 53] on h4 "Container" at bounding box center [53, 52] width 35 height 16
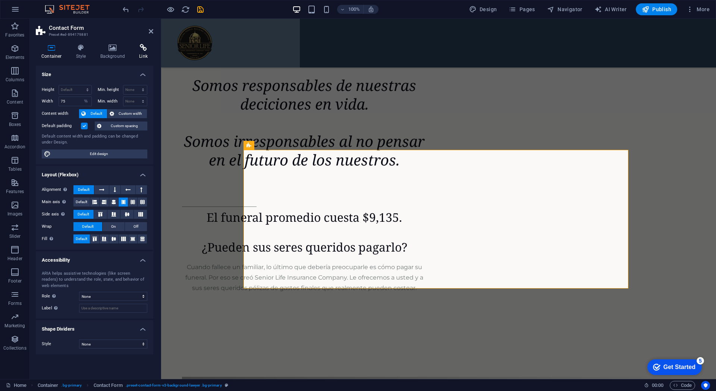
click at [145, 50] on icon at bounding box center [144, 47] width 20 height 7
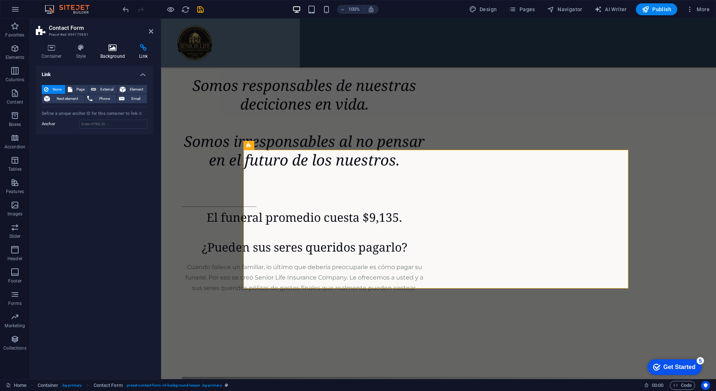
click at [110, 49] on icon at bounding box center [113, 47] width 36 height 7
click at [137, 90] on span "Element" at bounding box center [134, 89] width 21 height 9
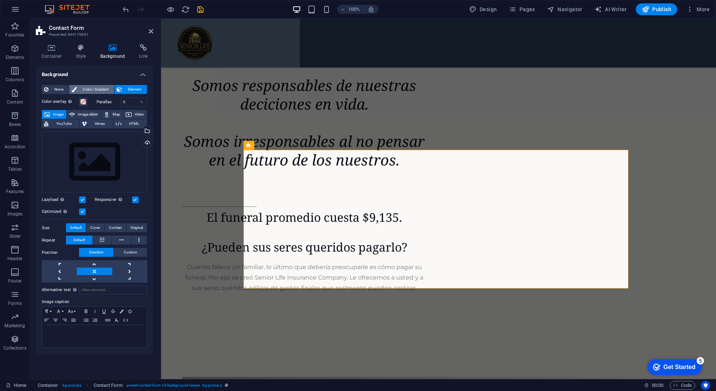
click at [107, 88] on span "Color / Gradient" at bounding box center [95, 89] width 33 height 9
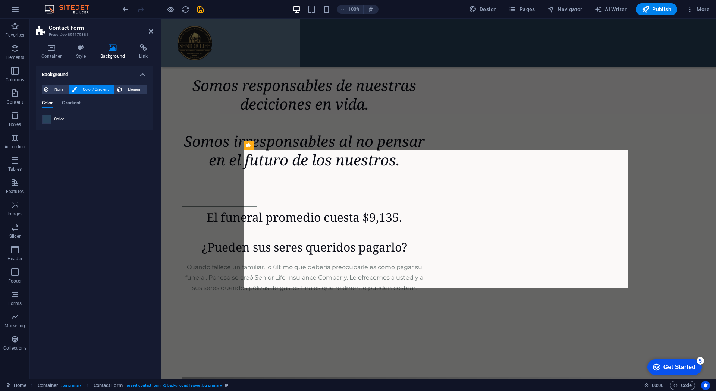
click at [46, 119] on span at bounding box center [47, 119] width 8 height 8
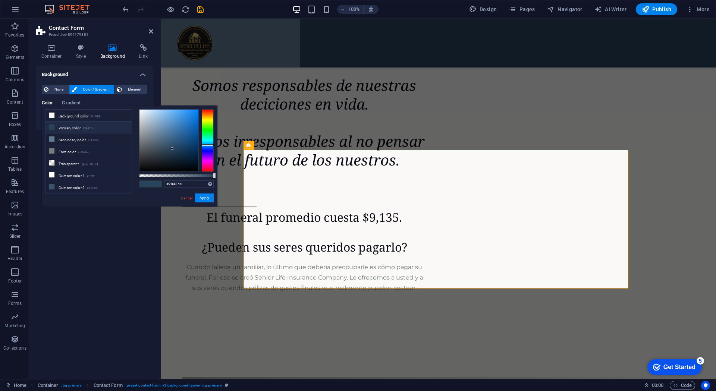
click at [50, 127] on icon at bounding box center [51, 127] width 5 height 5
click at [202, 195] on button "Apply" at bounding box center [204, 198] width 19 height 9
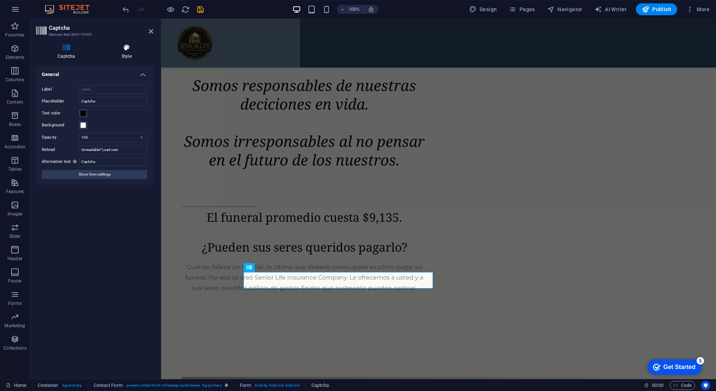
click at [124, 48] on icon at bounding box center [126, 47] width 53 height 7
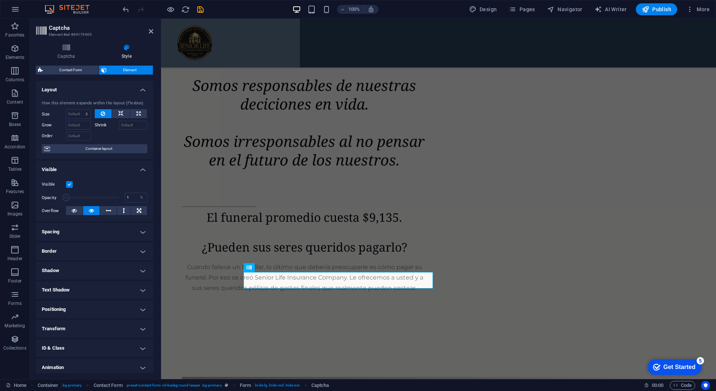
drag, startPoint x: 115, startPoint y: 197, endPoint x: 63, endPoint y: 199, distance: 52.3
click at [63, 199] on span at bounding box center [65, 197] width 7 height 7
type input "100"
drag, startPoint x: 65, startPoint y: 198, endPoint x: 134, endPoint y: 199, distance: 68.7
click at [130, 199] on div "Opacity 100 %" at bounding box center [95, 197] width 106 height 11
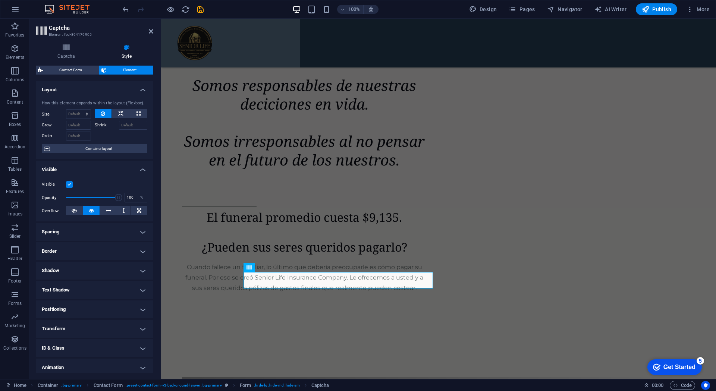
click at [208, 7] on div "100% Design Pages Navigator AI Writer Publish More" at bounding box center [417, 9] width 592 height 12
click at [204, 12] on icon "save" at bounding box center [200, 9] width 9 height 9
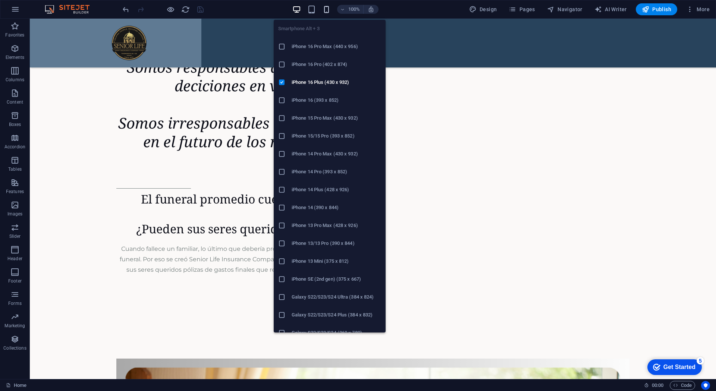
click at [325, 11] on icon "button" at bounding box center [326, 9] width 9 height 9
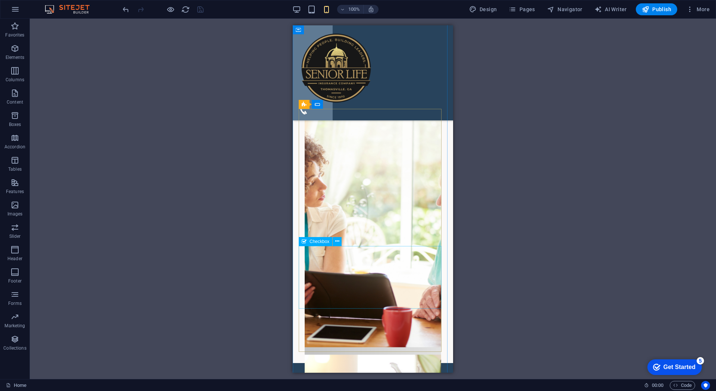
scroll to position [1822, 0]
drag, startPoint x: 312, startPoint y: 3, endPoint x: 315, endPoint y: 11, distance: 8.5
click at [314, 9] on div "100% Design Pages Navigator AI Writer Publish More" at bounding box center [358, 9] width 716 height 18
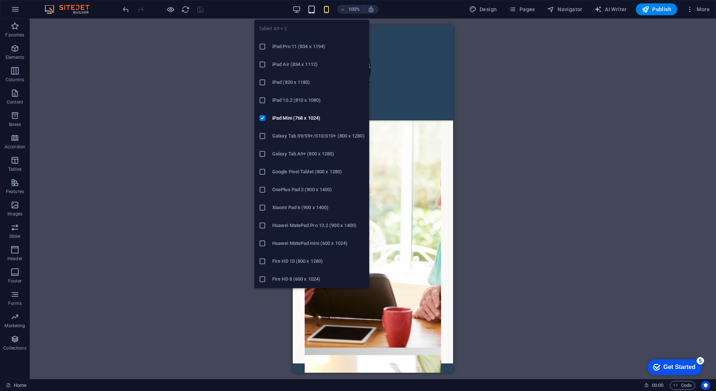
click at [315, 13] on icon "button" at bounding box center [311, 9] width 9 height 9
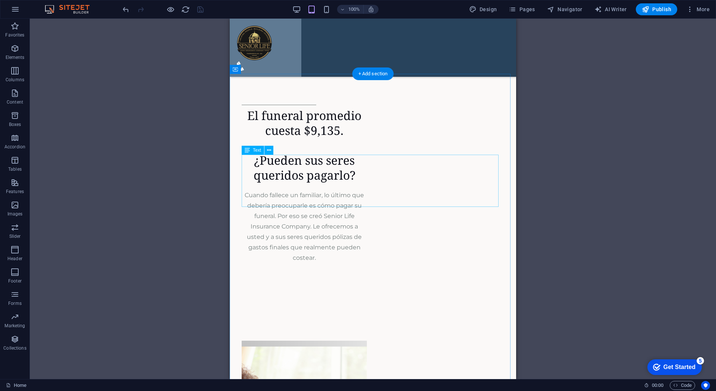
scroll to position [1860, 0]
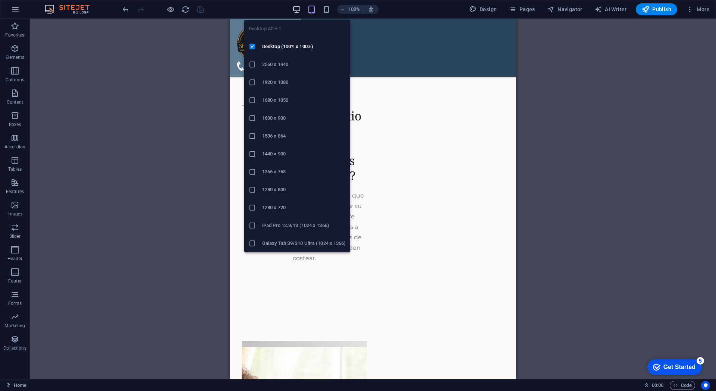
click at [299, 9] on icon "button" at bounding box center [297, 9] width 9 height 9
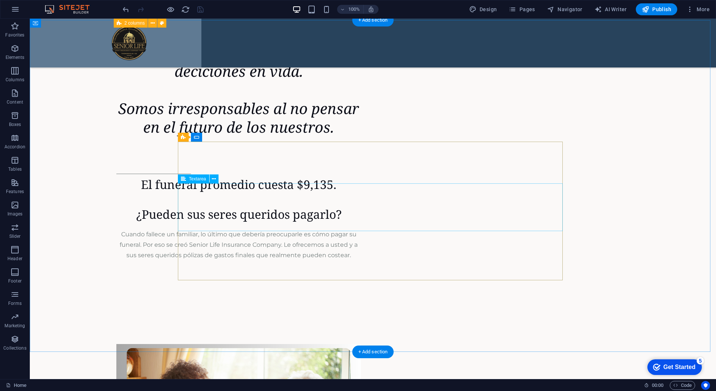
scroll to position [2158, 0]
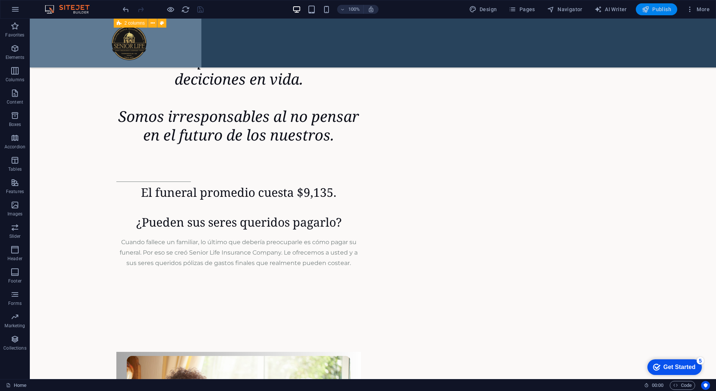
click at [653, 13] on span "Publish" at bounding box center [656, 9] width 29 height 7
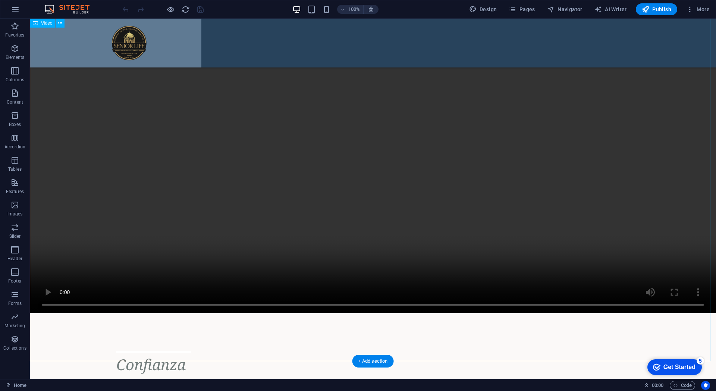
scroll to position [360, 0]
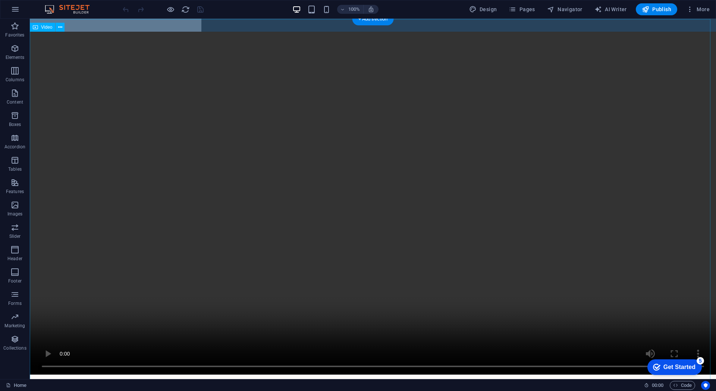
click at [362, 213] on figure at bounding box center [373, 203] width 687 height 343
select select "%"
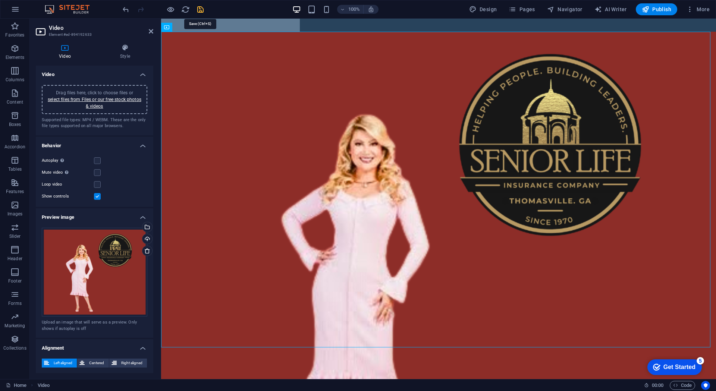
click at [199, 9] on icon "save" at bounding box center [200, 9] width 9 height 9
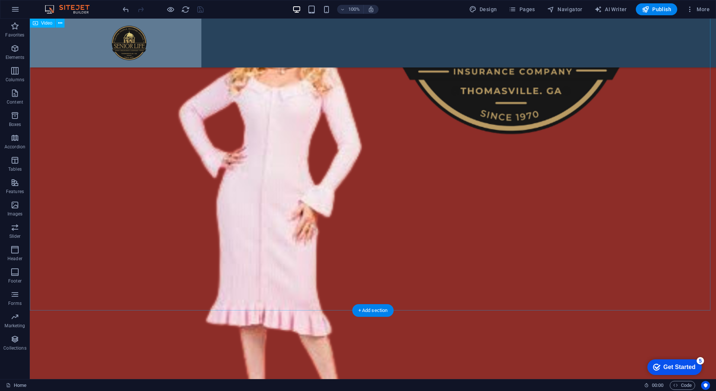
scroll to position [497, 0]
click at [659, 13] on span "Publish" at bounding box center [656, 9] width 29 height 7
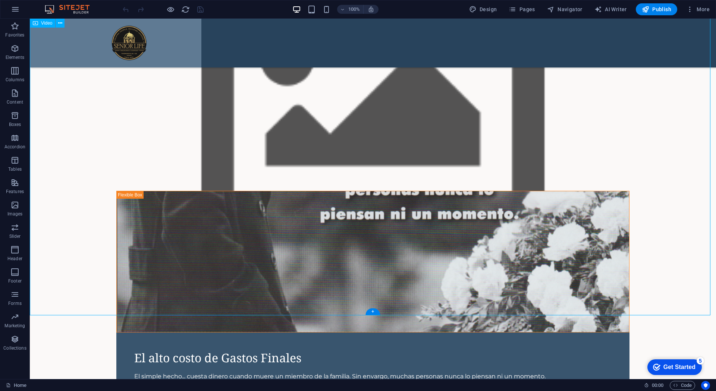
select select "%"
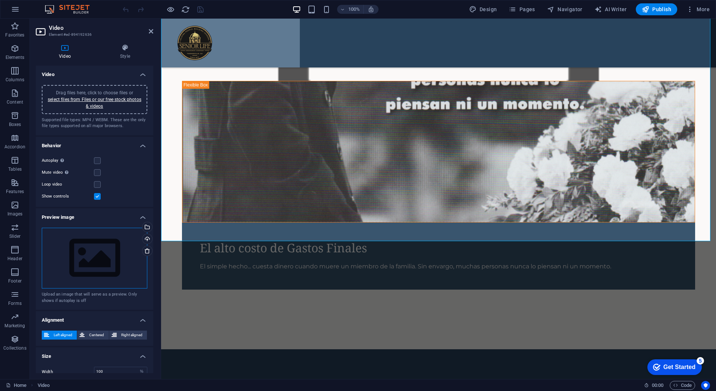
click at [113, 260] on div "Drag files here, click to choose files or select files from Files or our free s…" at bounding box center [95, 258] width 106 height 61
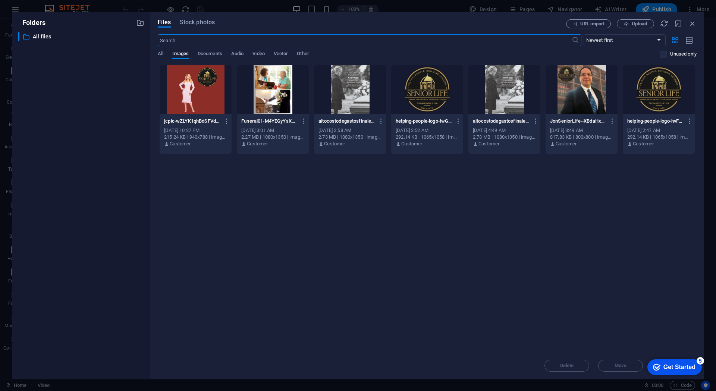
scroll to position [1468, 0]
click at [690, 24] on icon "button" at bounding box center [693, 23] width 8 height 8
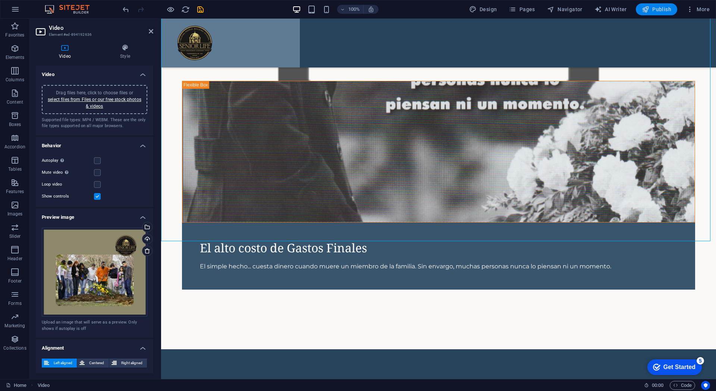
click at [654, 11] on span "Publish" at bounding box center [656, 9] width 29 height 7
